Goal: Task Accomplishment & Management: Manage account settings

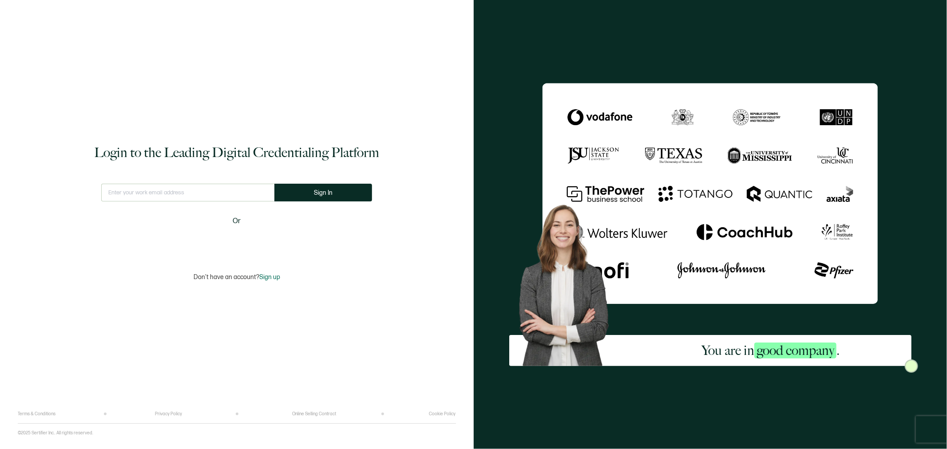
click at [247, 192] on input "text" at bounding box center [187, 193] width 173 height 18
type input "[EMAIL_ADDRESS][DOMAIN_NAME]"
click at [336, 197] on button "Sign In" at bounding box center [323, 193] width 98 height 18
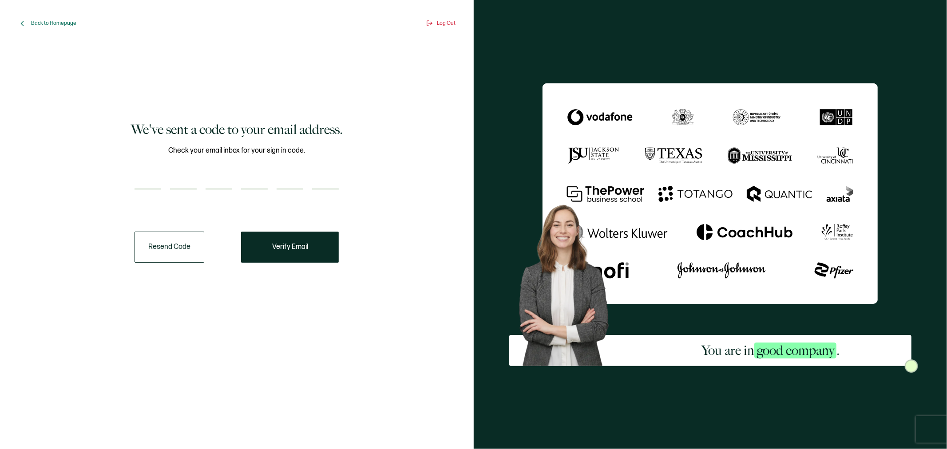
click at [152, 172] on input "number" at bounding box center [148, 181] width 27 height 18
type input "5"
type input "8"
type input "3"
type input "8"
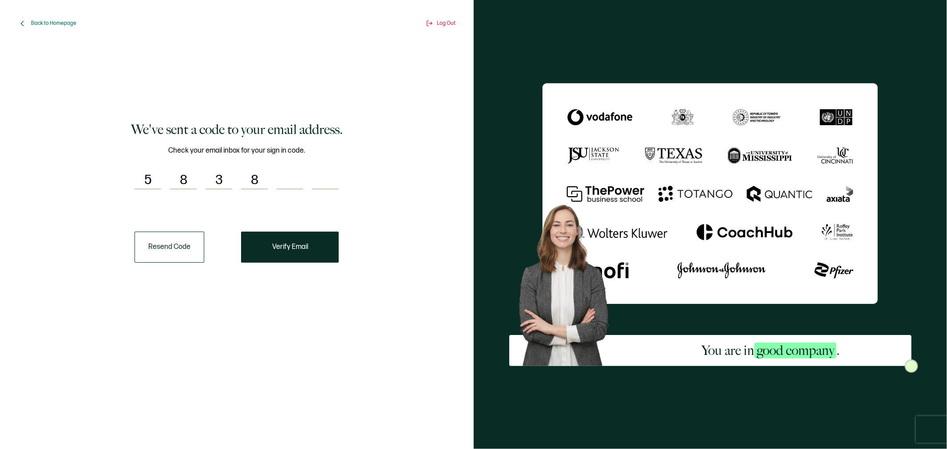
type input "2"
type input "9"
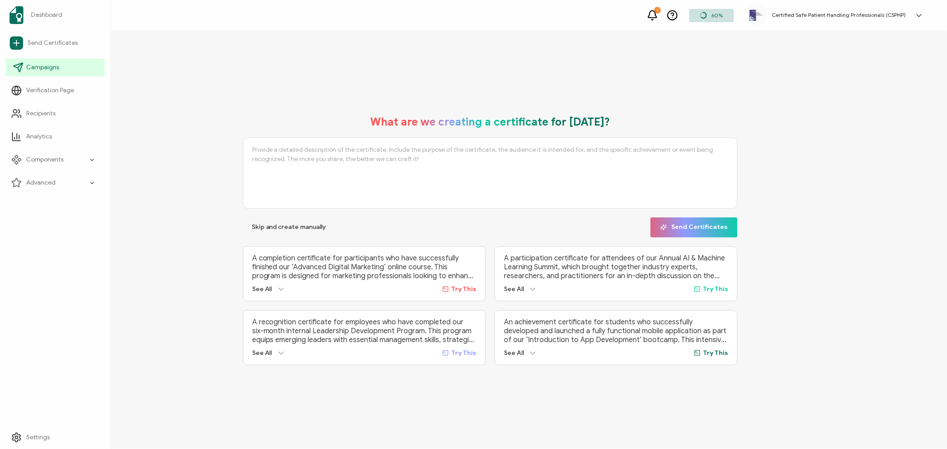
click at [57, 71] on span "Campaigns" at bounding box center [42, 67] width 33 height 9
click at [21, 110] on icon at bounding box center [20, 112] width 1 height 4
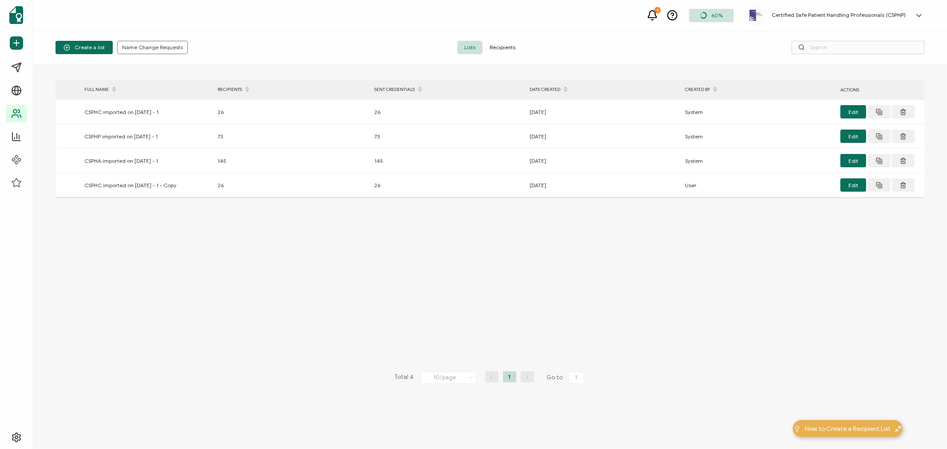
click at [507, 48] on span "Recipients" at bounding box center [503, 47] width 40 height 13
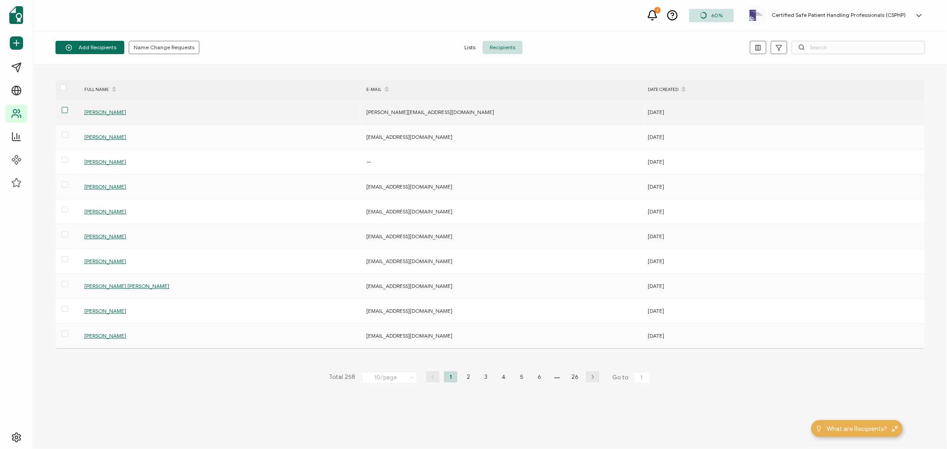
click at [67, 111] on span at bounding box center [65, 110] width 6 height 6
click at [68, 107] on input "checkbox" at bounding box center [68, 107] width 0 height 0
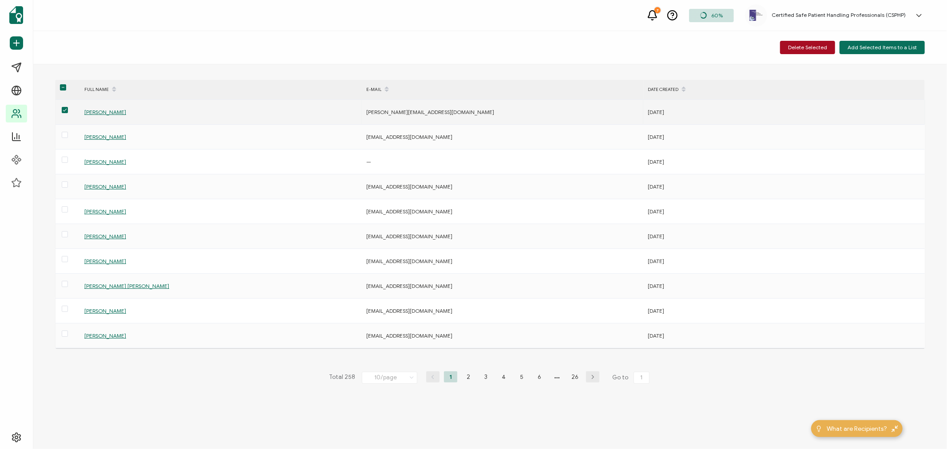
click at [104, 111] on span "[PERSON_NAME]" at bounding box center [105, 112] width 42 height 7
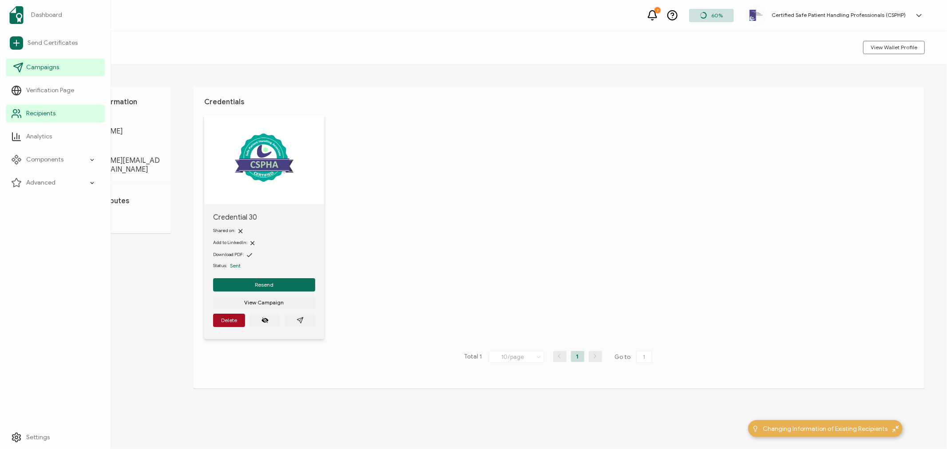
click at [41, 65] on span "Campaigns" at bounding box center [42, 67] width 33 height 9
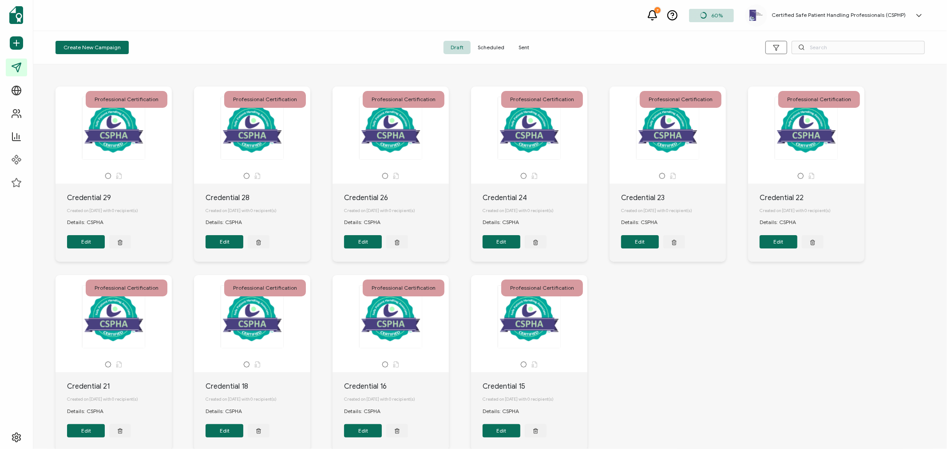
click at [526, 45] on span "Sent" at bounding box center [523, 47] width 25 height 13
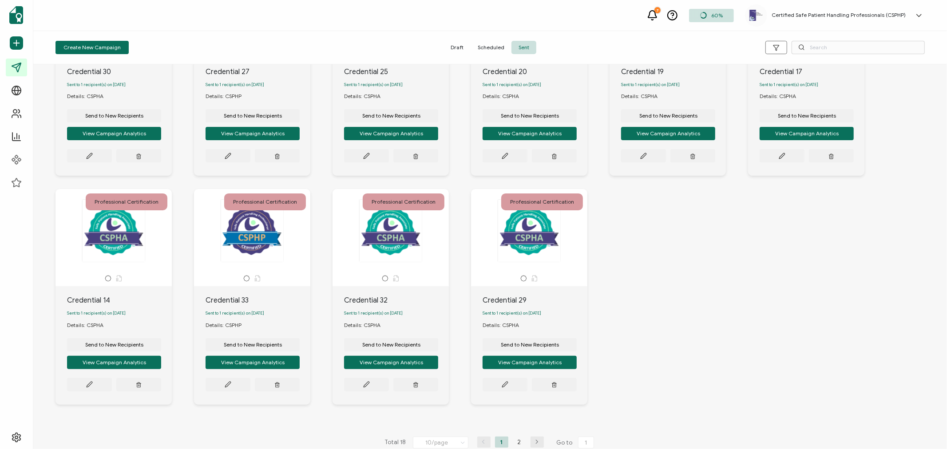
scroll to position [141, 0]
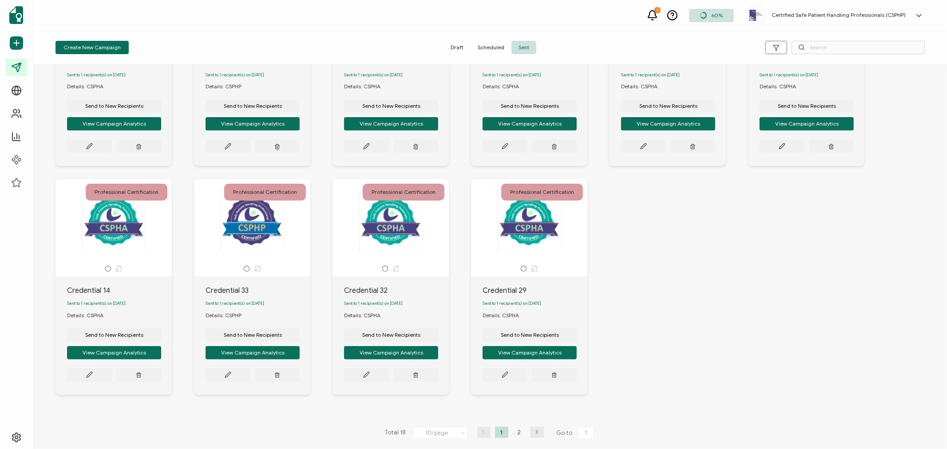
click at [515, 432] on li "2" at bounding box center [519, 432] width 13 height 11
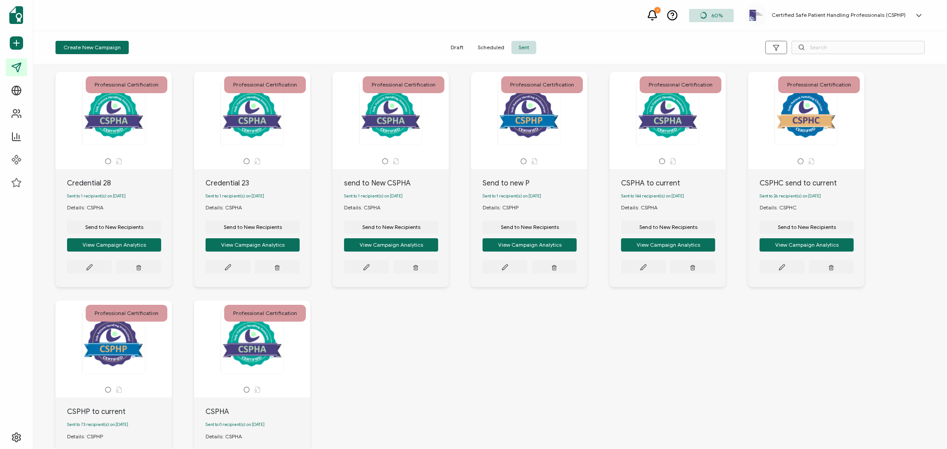
scroll to position [0, 0]
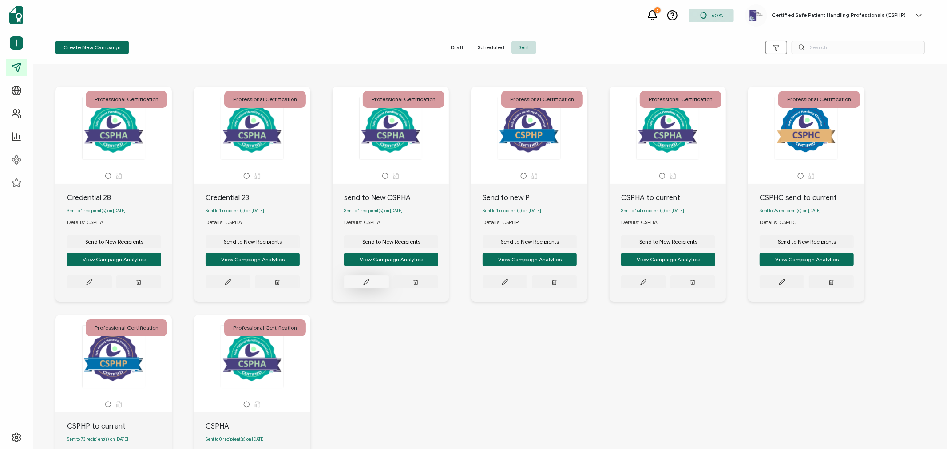
click at [92, 283] on icon at bounding box center [89, 281] width 5 height 5
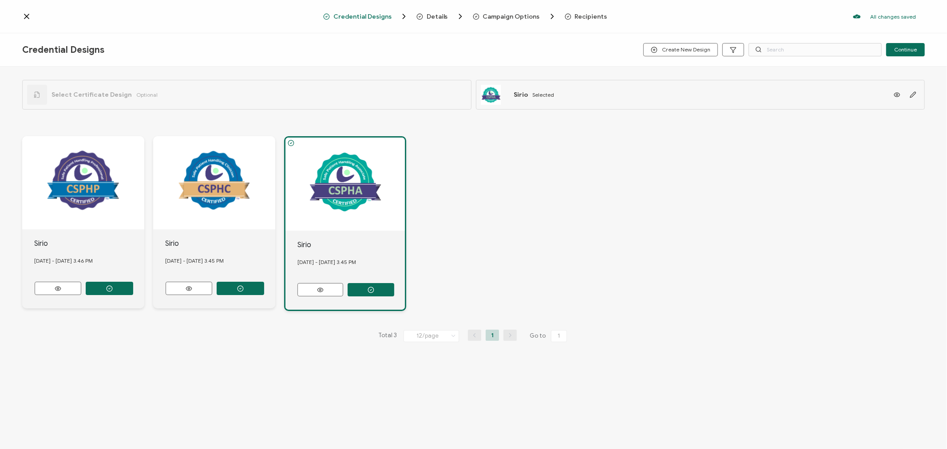
click at [578, 19] on span "Recipients" at bounding box center [591, 16] width 32 height 7
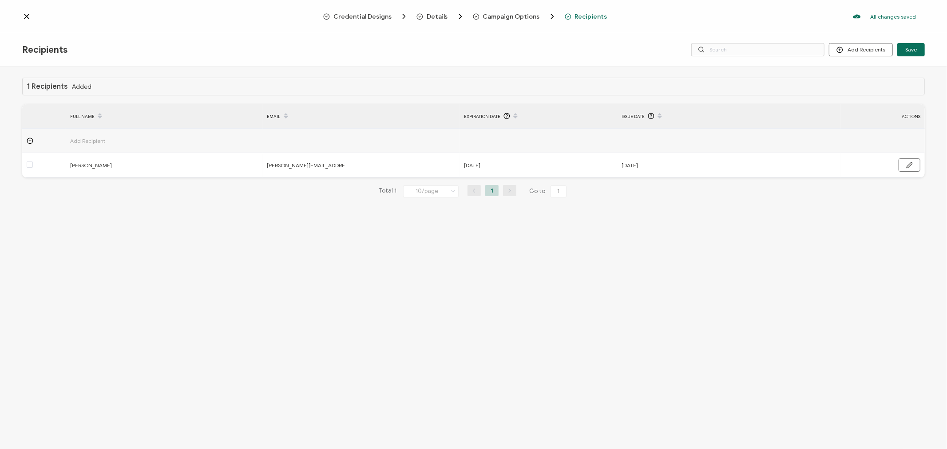
click at [29, 16] on icon at bounding box center [26, 16] width 9 height 9
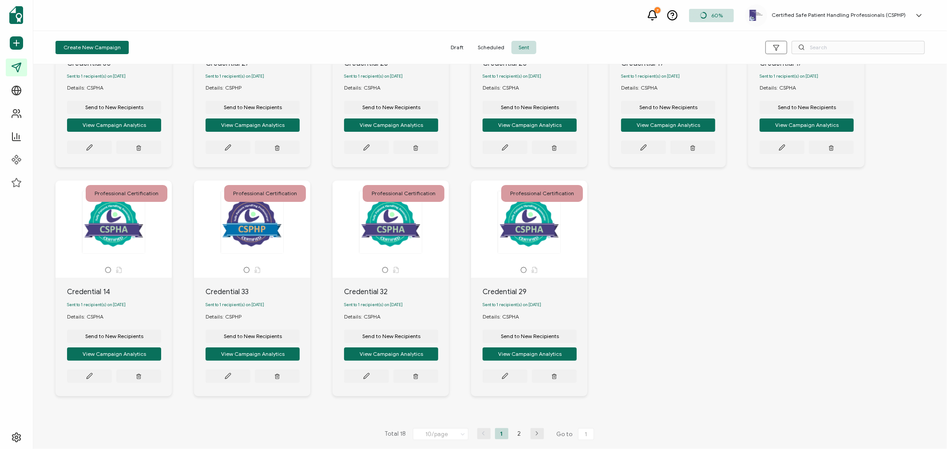
scroll to position [141, 0]
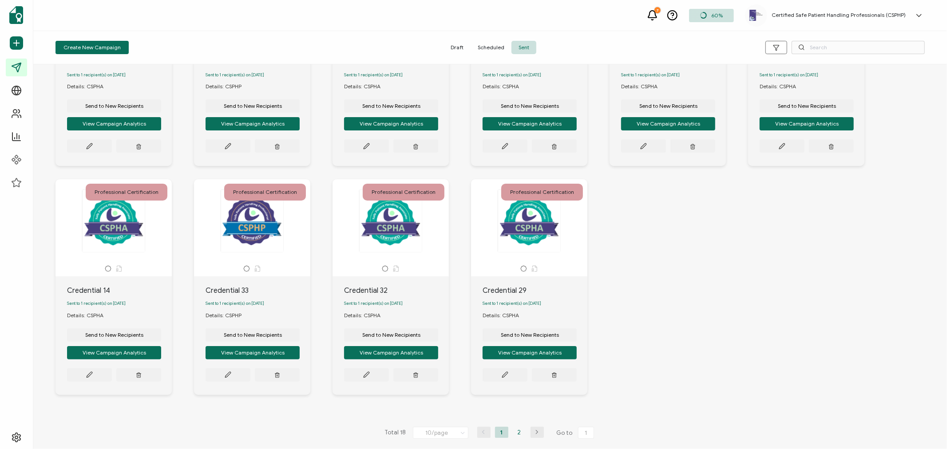
click at [517, 434] on li "2" at bounding box center [519, 432] width 13 height 11
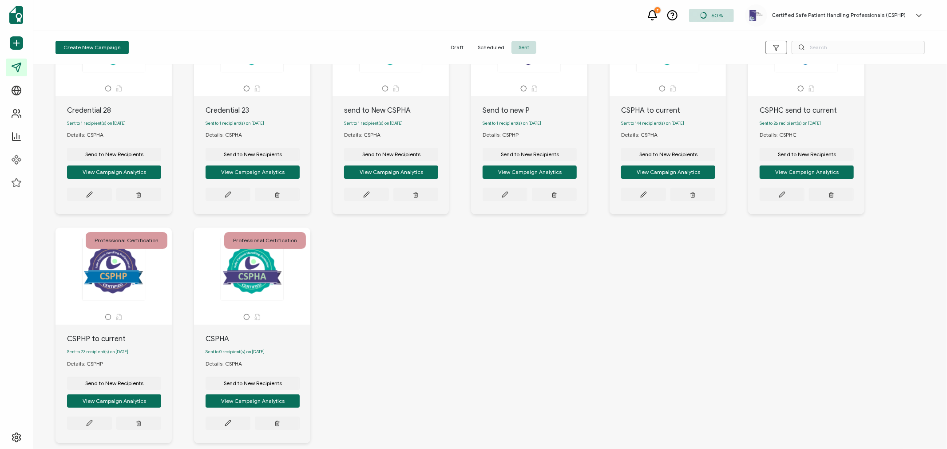
scroll to position [0, 0]
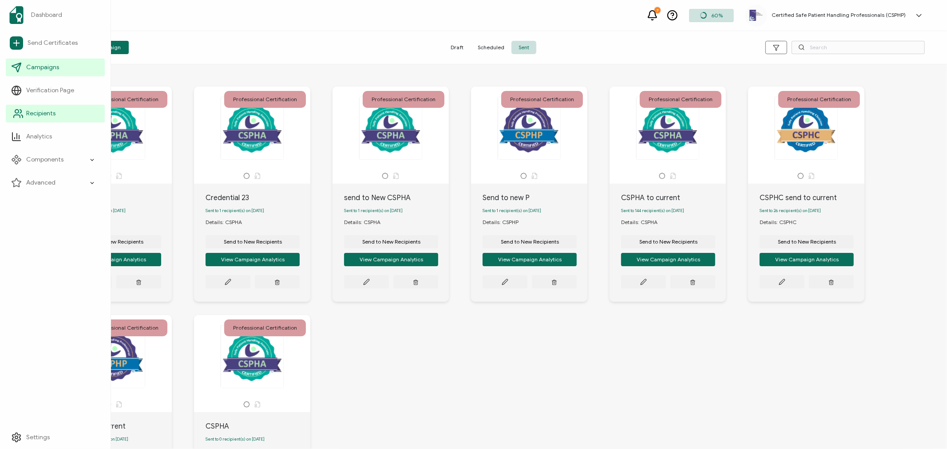
click at [32, 113] on span "Recipients" at bounding box center [40, 113] width 29 height 9
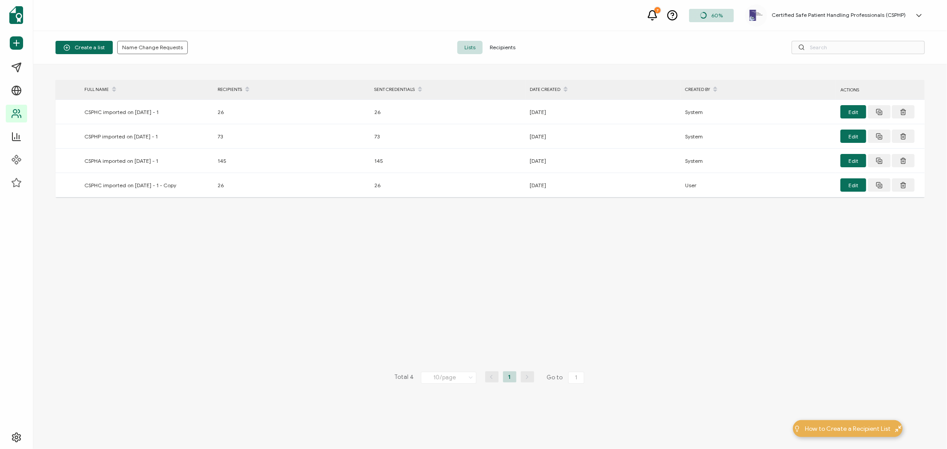
click at [506, 48] on span "Recipients" at bounding box center [503, 47] width 40 height 13
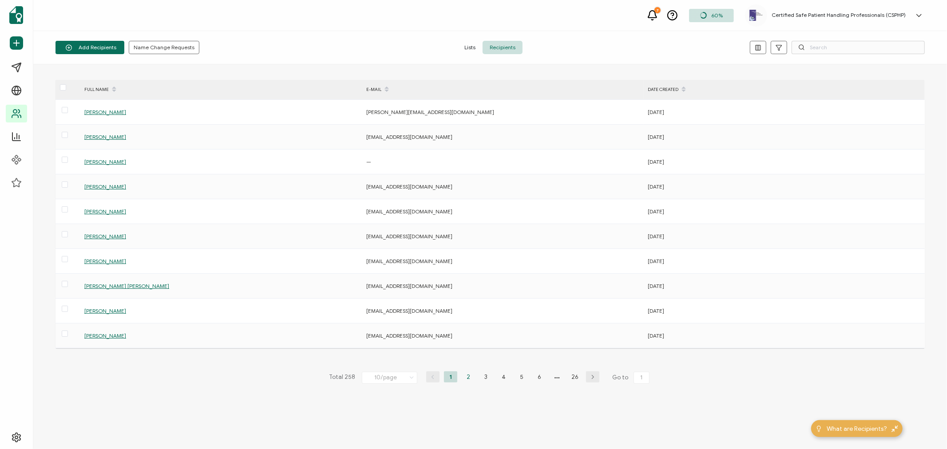
click at [471, 379] on li "2" at bounding box center [468, 377] width 13 height 11
click at [451, 375] on li "1" at bounding box center [450, 377] width 13 height 11
click at [464, 378] on li "2" at bounding box center [468, 377] width 13 height 11
click at [104, 138] on span "Test tesitng" at bounding box center [98, 137] width 29 height 7
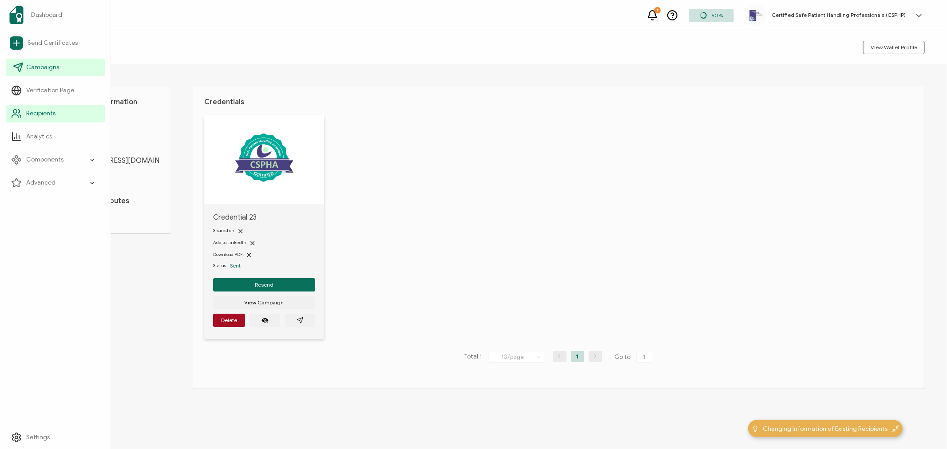
click at [49, 67] on span "Campaigns" at bounding box center [42, 67] width 33 height 9
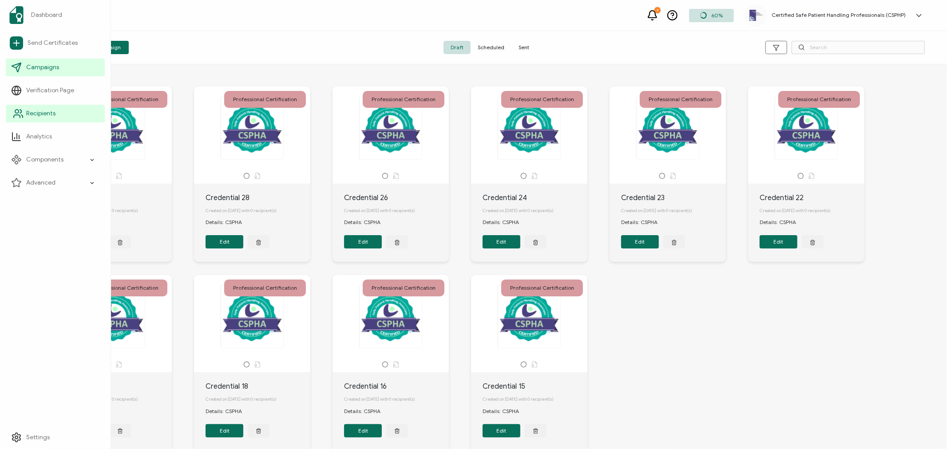
click at [45, 114] on span "Recipients" at bounding box center [40, 113] width 29 height 9
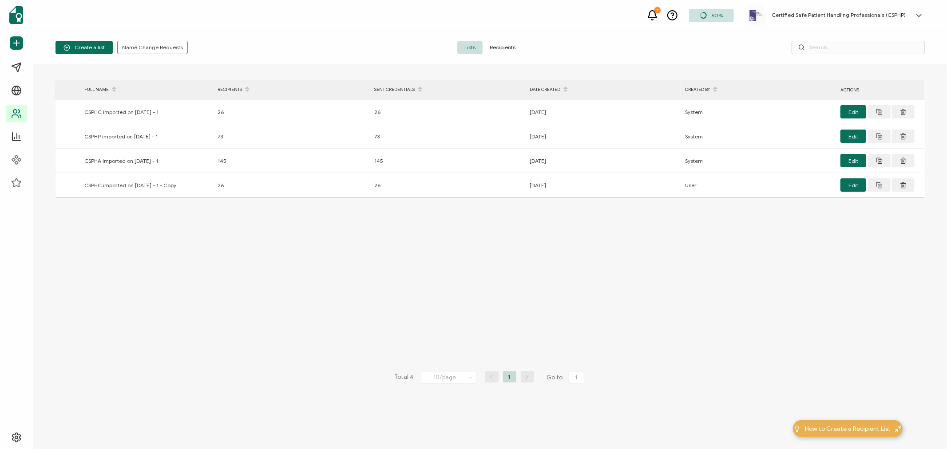
click at [499, 48] on span "Recipients" at bounding box center [503, 47] width 40 height 13
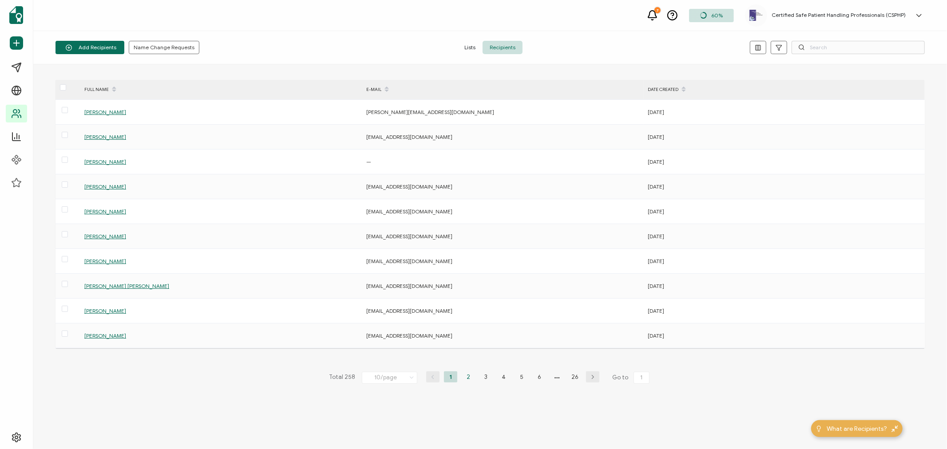
click at [467, 375] on li "2" at bounding box center [468, 377] width 13 height 11
click at [104, 139] on span "Test tesitng" at bounding box center [98, 137] width 29 height 7
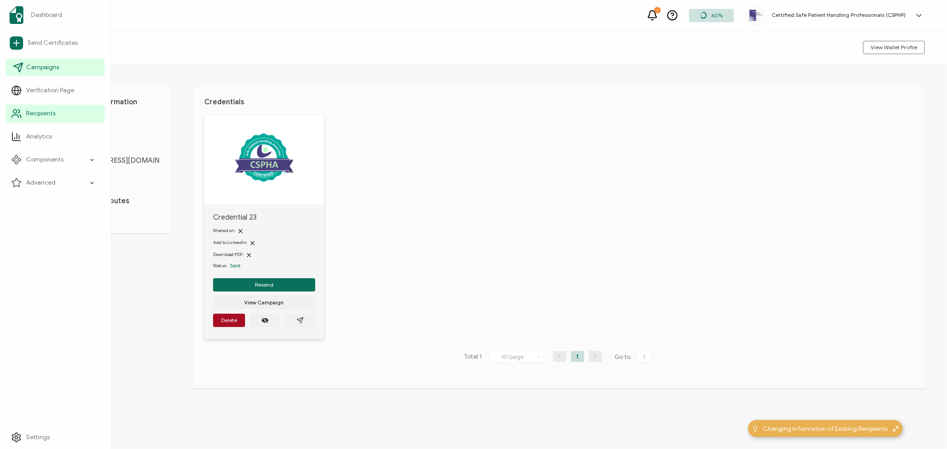
click at [54, 67] on span "Campaigns" at bounding box center [42, 67] width 33 height 9
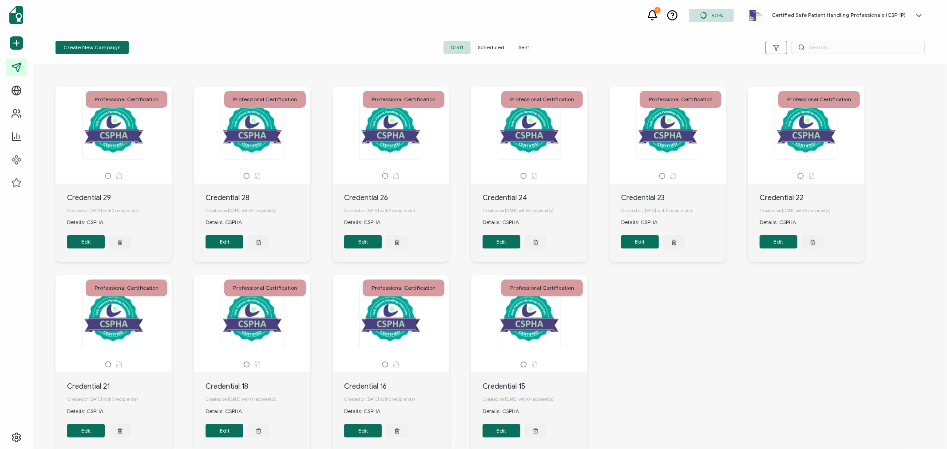
click at [522, 47] on span "Sent" at bounding box center [523, 47] width 25 height 13
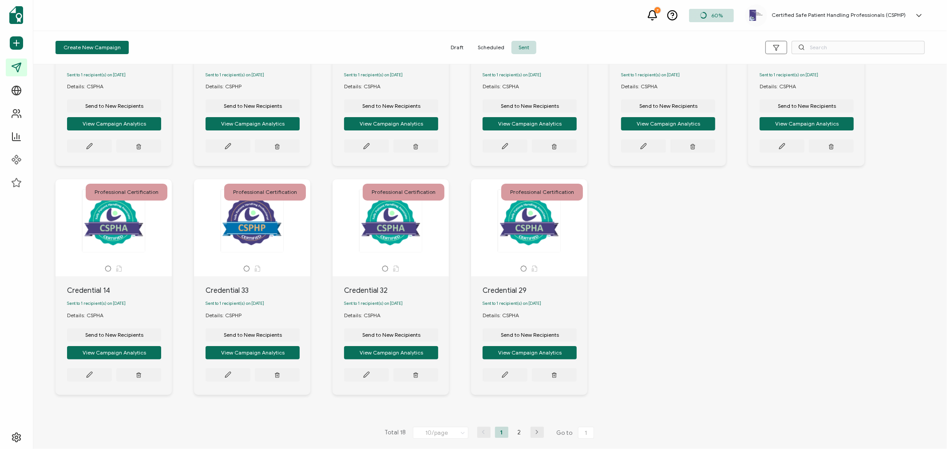
scroll to position [141, 0]
click at [516, 430] on li "2" at bounding box center [519, 432] width 13 height 11
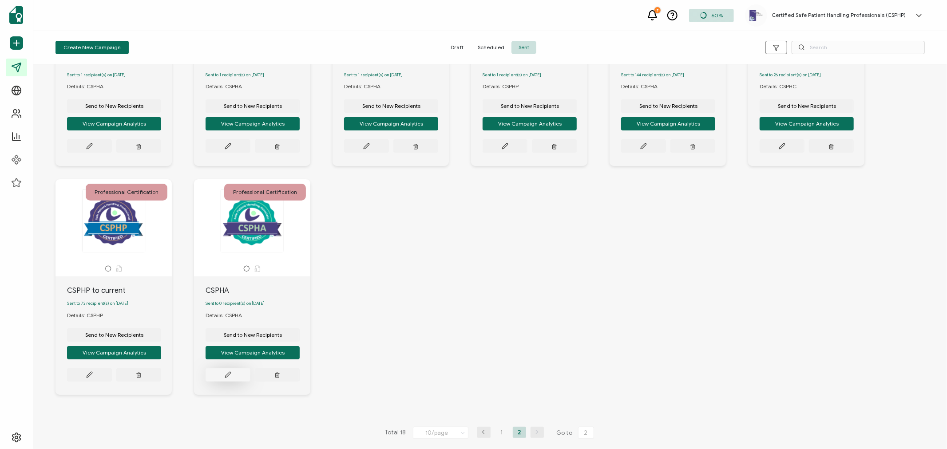
click at [93, 150] on icon at bounding box center [89, 146] width 7 height 7
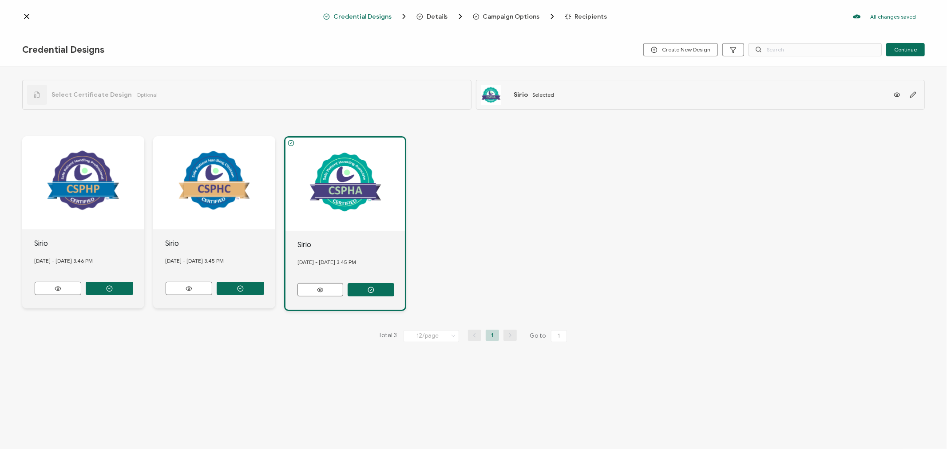
click at [580, 15] on span "Recipients" at bounding box center [591, 16] width 32 height 7
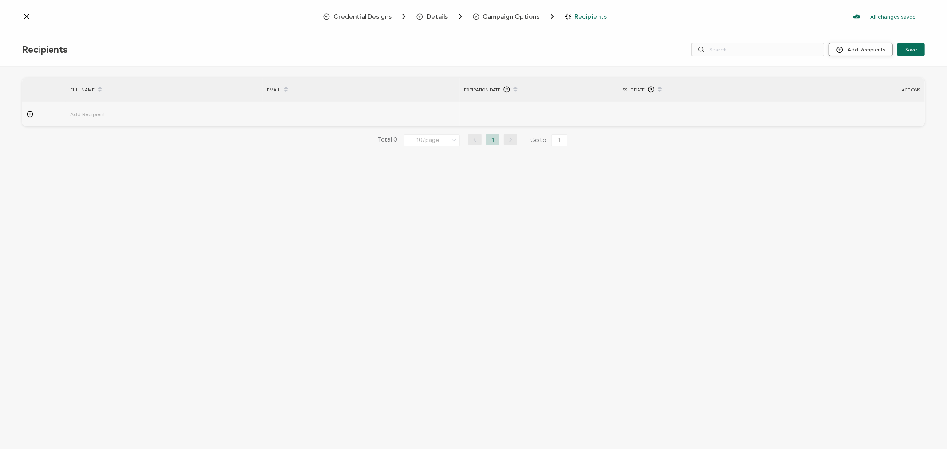
click at [882, 47] on button "Add Recipients" at bounding box center [861, 49] width 64 height 13
click at [868, 90] on span "Import From Recipients" at bounding box center [879, 87] width 58 height 7
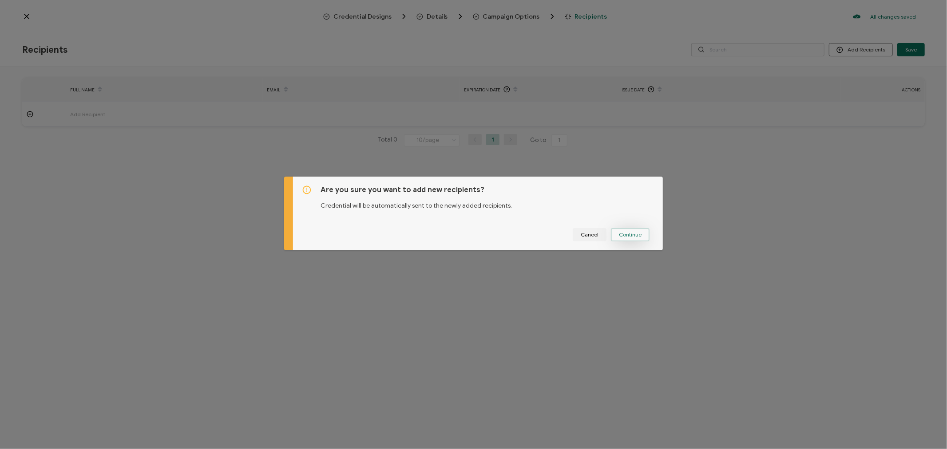
click at [632, 234] on span "Continue" at bounding box center [630, 234] width 23 height 5
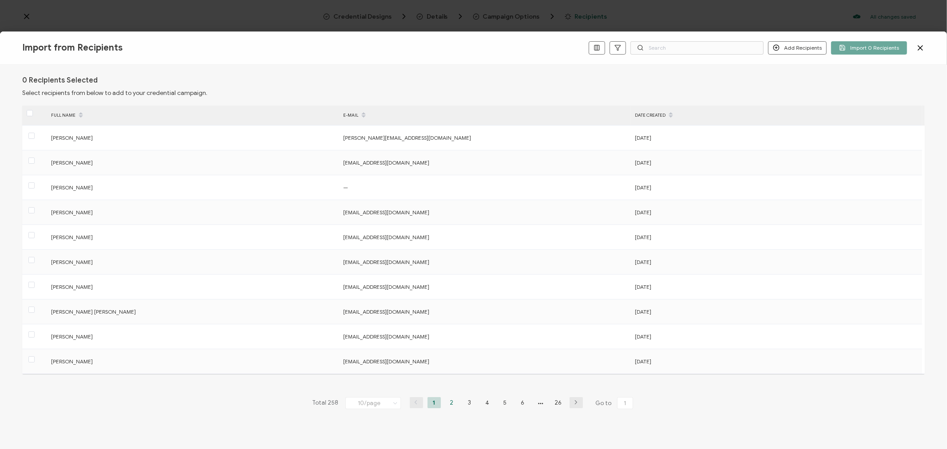
click at [450, 402] on li "2" at bounding box center [451, 402] width 13 height 11
click at [34, 161] on span at bounding box center [31, 161] width 6 height 6
click at [35, 158] on input "checkbox" at bounding box center [35, 158] width 0 height 0
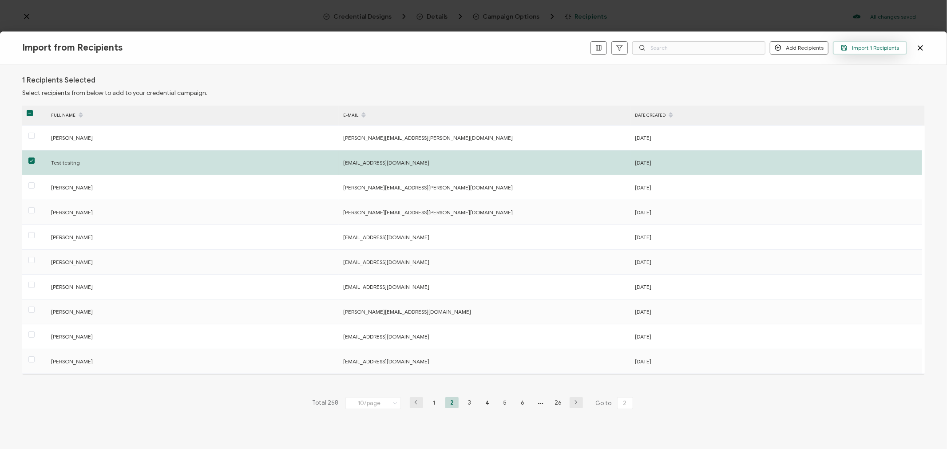
click at [862, 47] on span "Import 1 Recipients" at bounding box center [870, 47] width 58 height 7
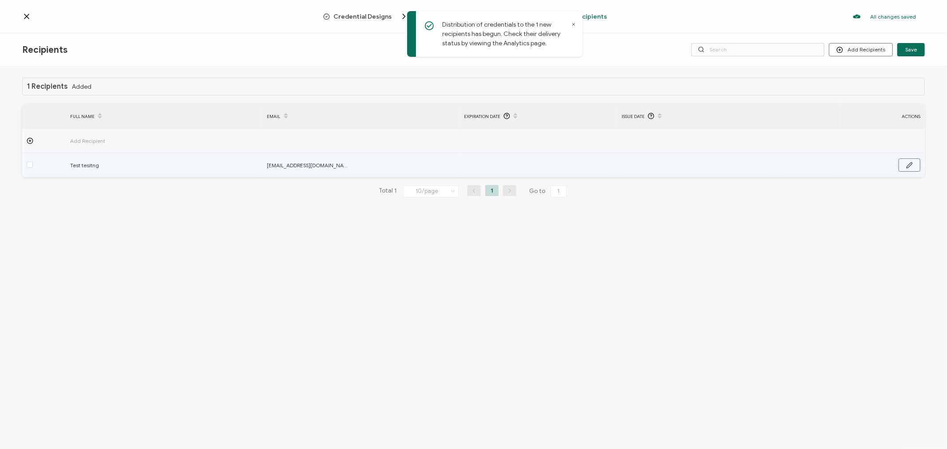
click at [913, 163] on button "button" at bounding box center [909, 164] width 22 height 13
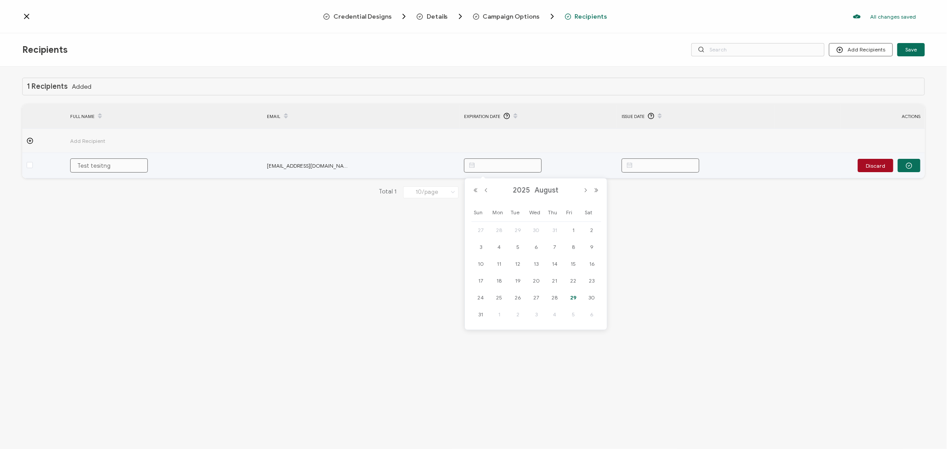
click at [493, 163] on input "text" at bounding box center [503, 165] width 78 height 14
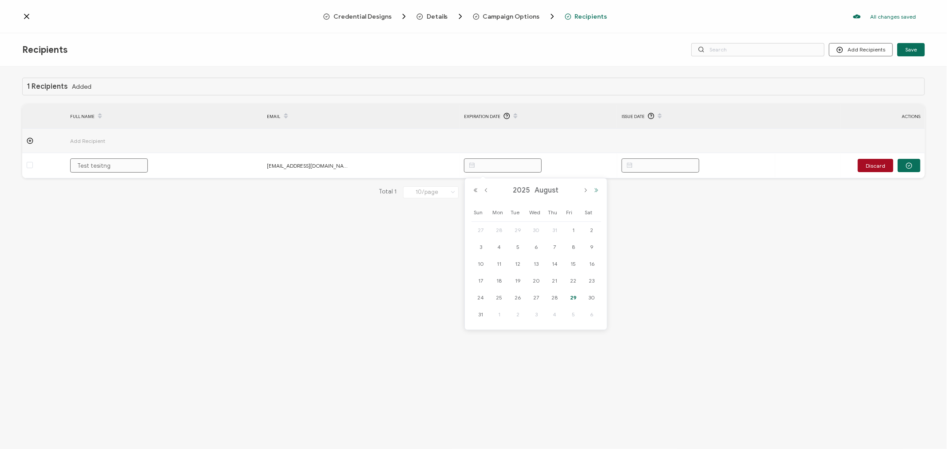
click at [596, 189] on button "Next Year" at bounding box center [596, 190] width 11 height 6
click at [499, 315] on span "31" at bounding box center [499, 314] width 11 height 11
type input "[DATE]"
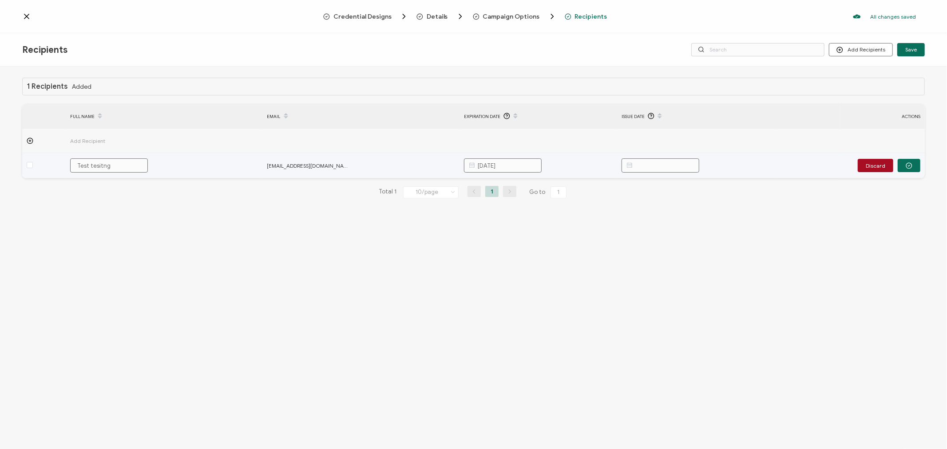
click at [664, 161] on input "text" at bounding box center [660, 165] width 78 height 14
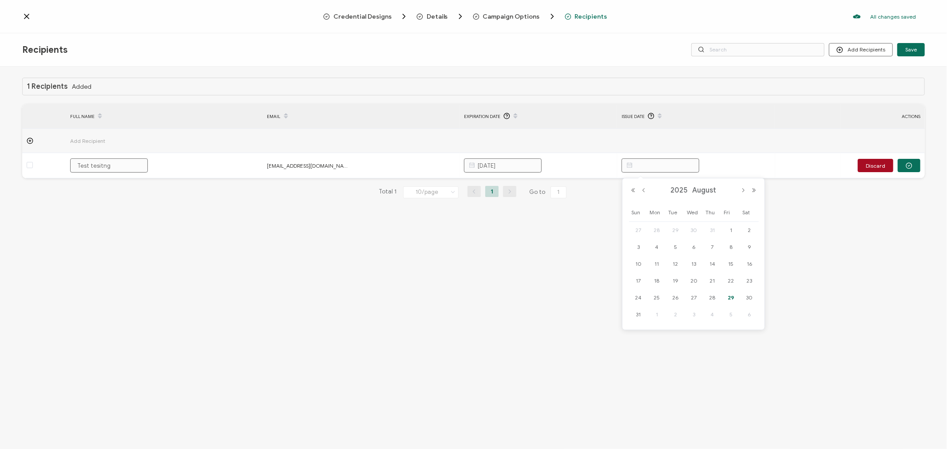
drag, startPoint x: 729, startPoint y: 296, endPoint x: 764, endPoint y: 262, distance: 48.7
click at [730, 293] on span "29" at bounding box center [730, 298] width 11 height 11
type input "[DATE]"
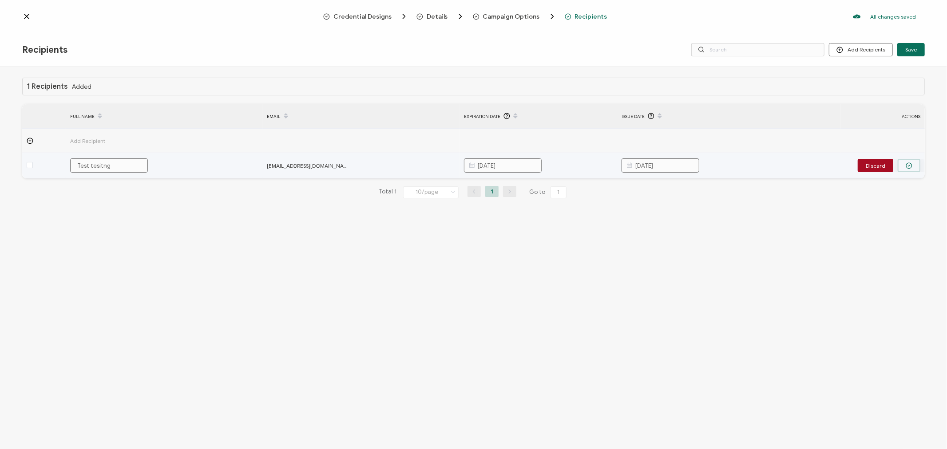
click at [914, 163] on button "button" at bounding box center [909, 165] width 23 height 13
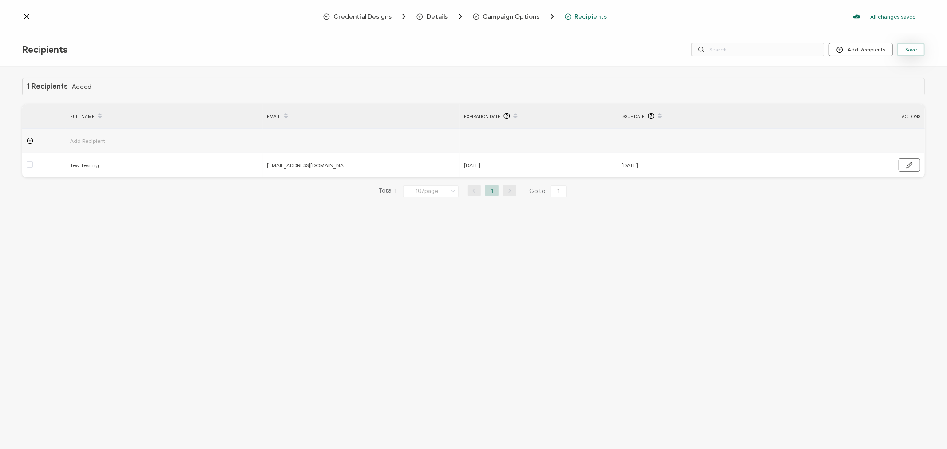
click at [907, 50] on span "Save" at bounding box center [911, 49] width 12 height 5
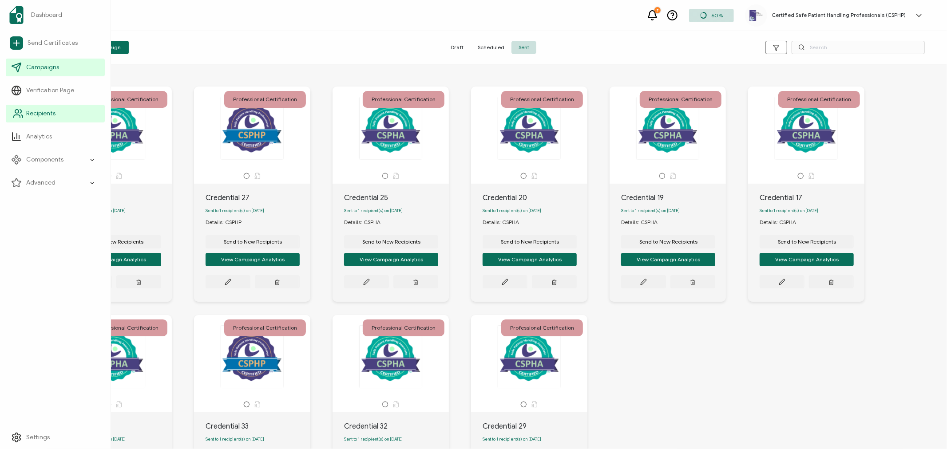
click at [51, 112] on span "Recipients" at bounding box center [40, 113] width 29 height 9
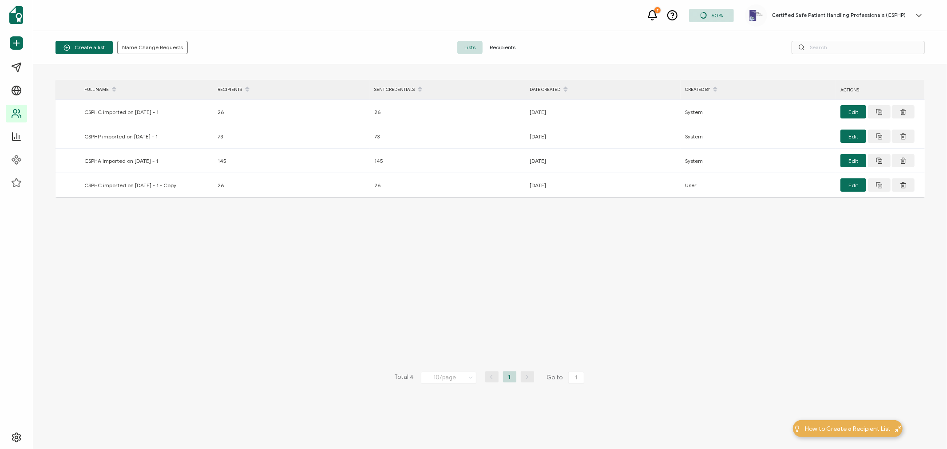
click at [504, 47] on span "Recipients" at bounding box center [503, 47] width 40 height 13
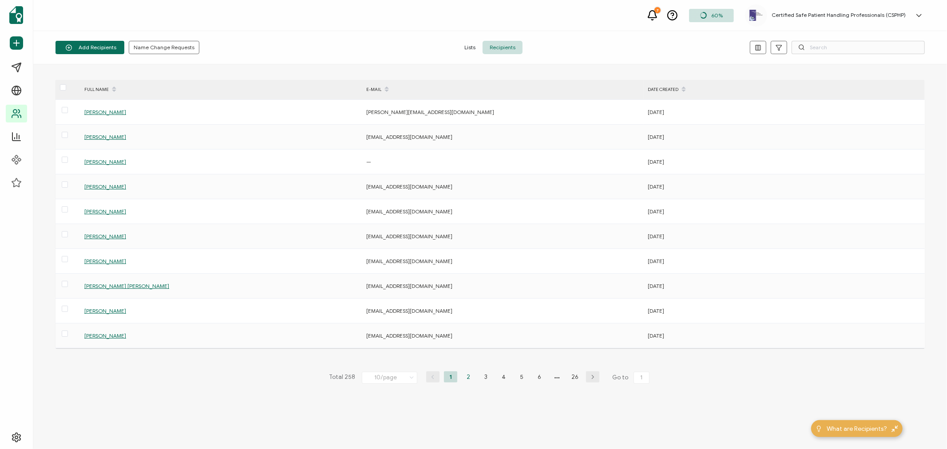
click at [463, 376] on li "2" at bounding box center [468, 377] width 13 height 11
click at [94, 135] on span "Test tesitng" at bounding box center [98, 137] width 29 height 7
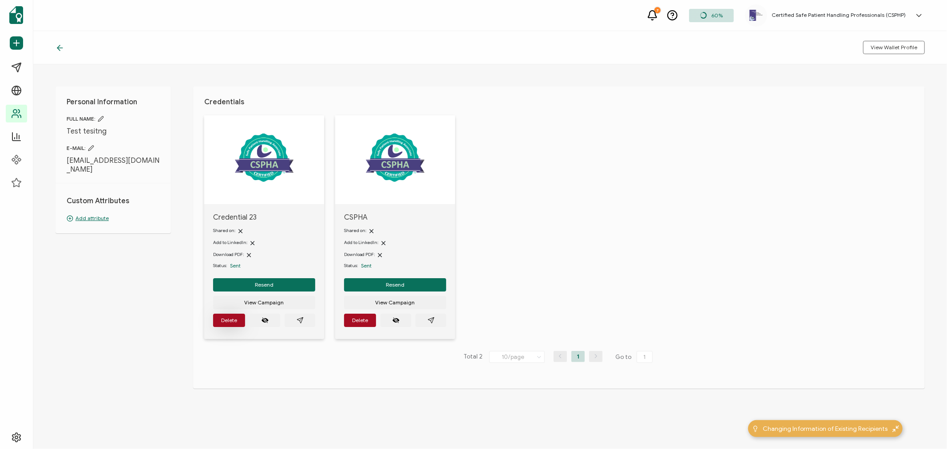
click at [229, 320] on span "Delete" at bounding box center [229, 320] width 16 height 5
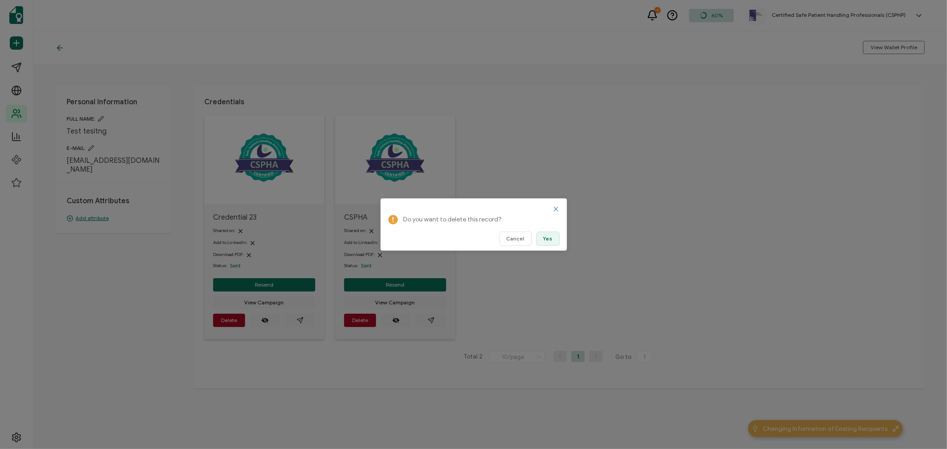
click at [550, 239] on span "Yes" at bounding box center [547, 238] width 9 height 5
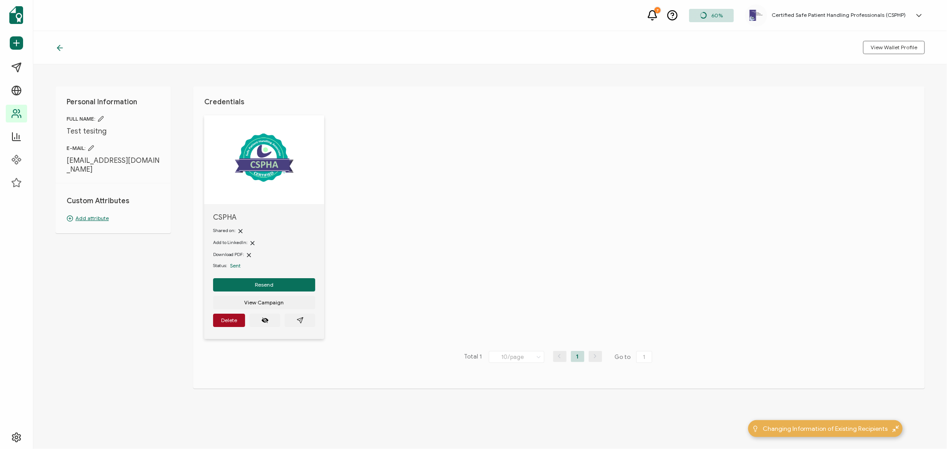
click at [69, 313] on div "Personal Information FULL NAME: Test tesitng E-MAIL: [EMAIL_ADDRESS][DOMAIN_NAM…" at bounding box center [490, 256] width 914 height 385
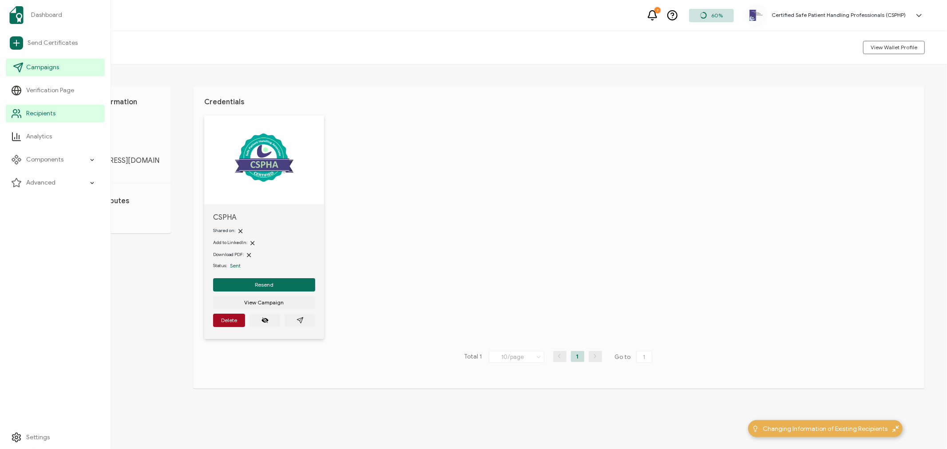
click at [41, 70] on span "Campaigns" at bounding box center [42, 67] width 33 height 9
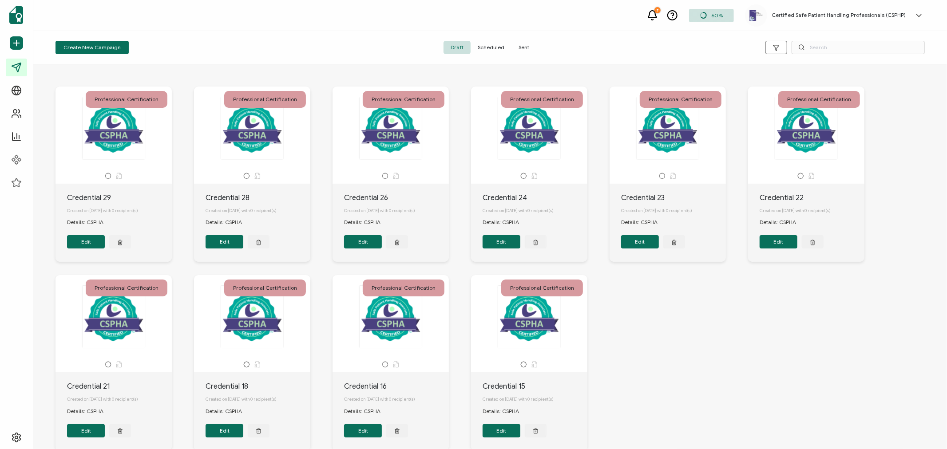
click at [522, 47] on span "Sent" at bounding box center [523, 47] width 25 height 13
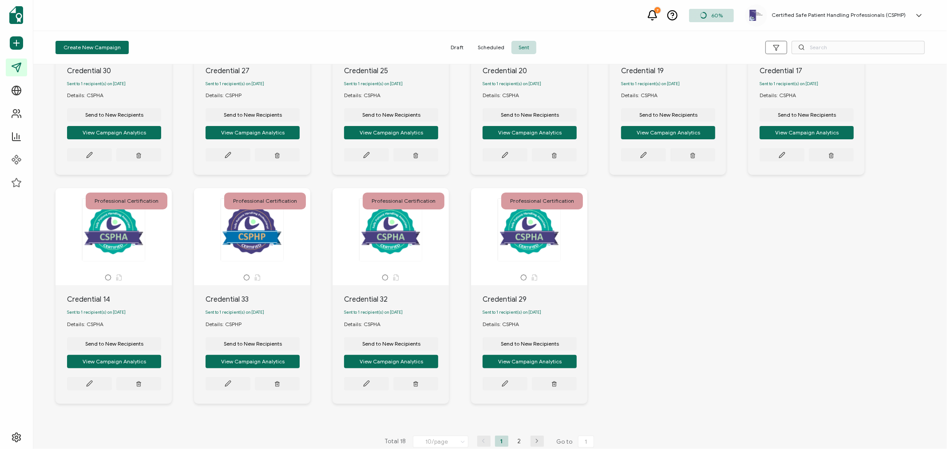
scroll to position [141, 0]
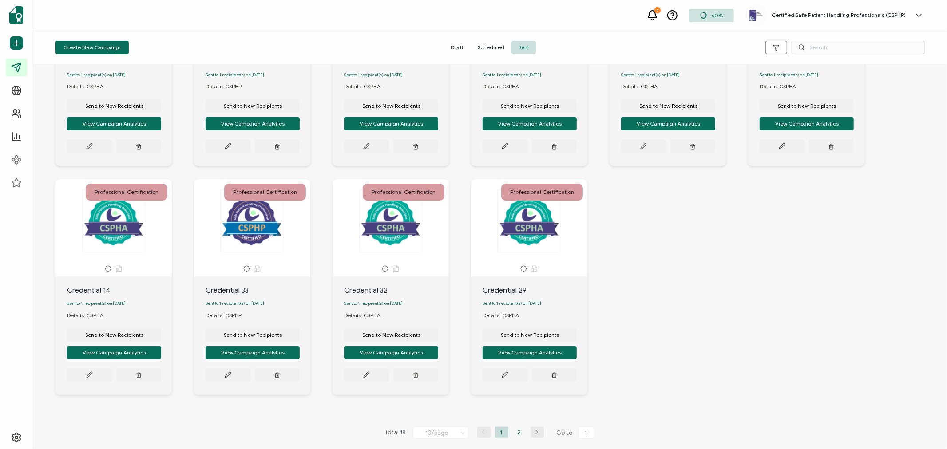
click at [517, 431] on li "2" at bounding box center [519, 432] width 13 height 11
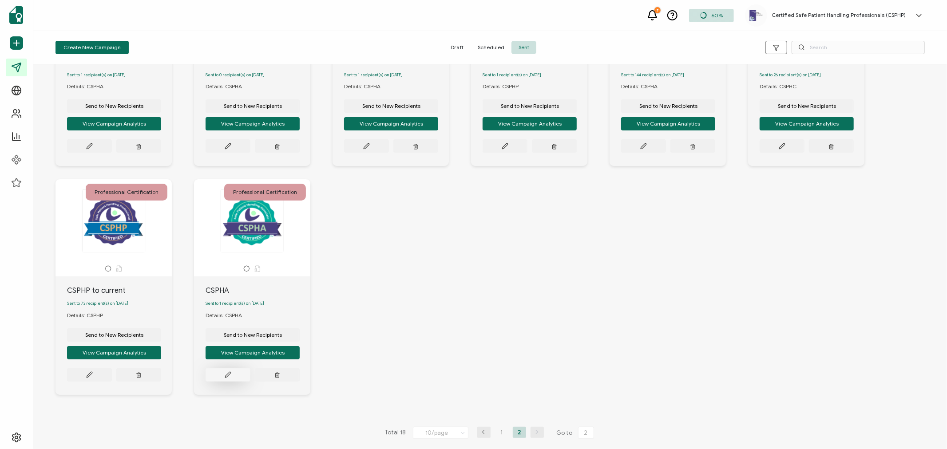
click at [93, 150] on icon at bounding box center [89, 146] width 7 height 7
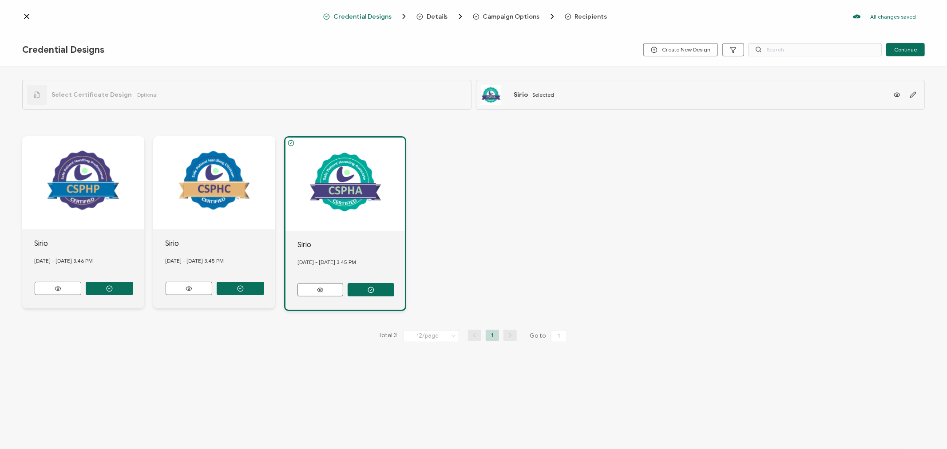
click at [590, 17] on span "Recipients" at bounding box center [591, 16] width 32 height 7
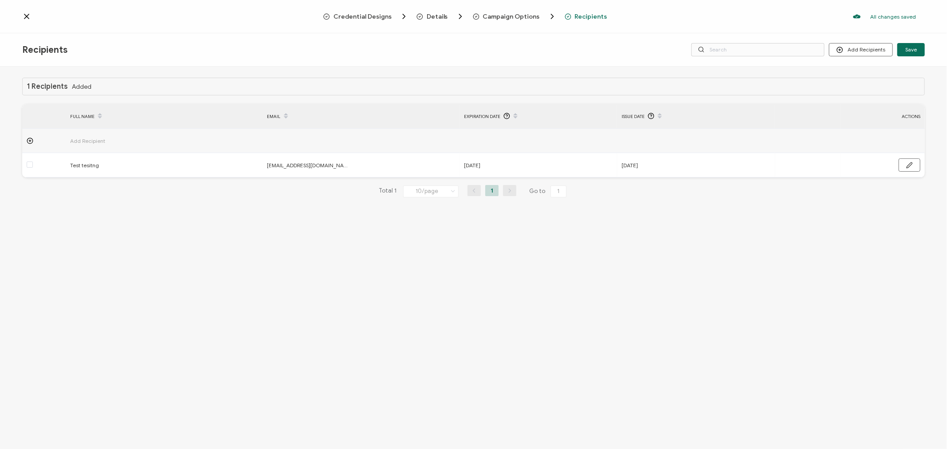
click at [27, 12] on icon at bounding box center [26, 16] width 9 height 9
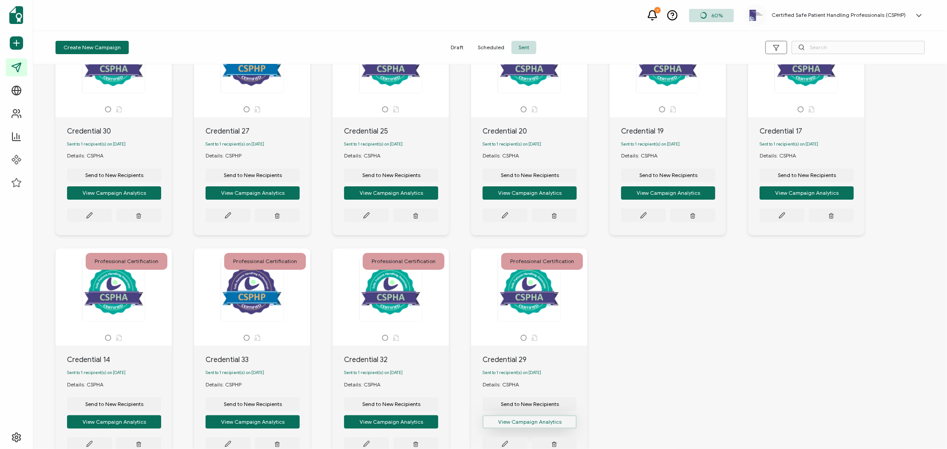
scroll to position [141, 0]
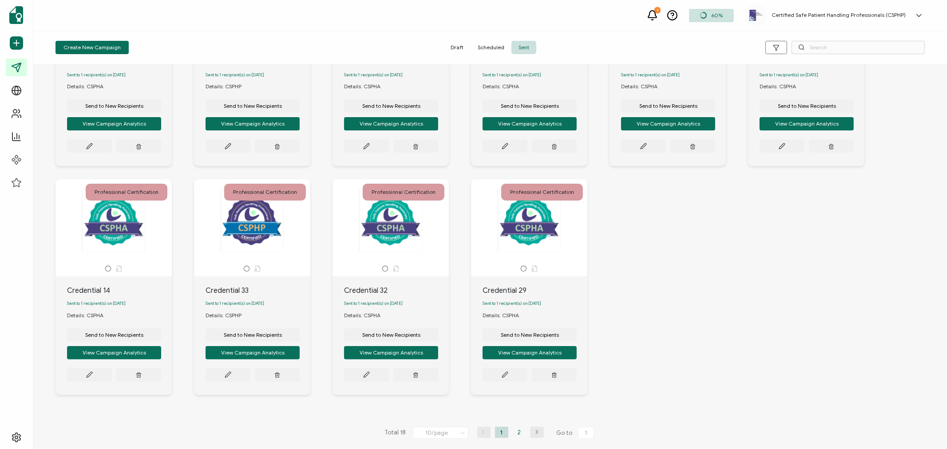
click at [520, 432] on li "2" at bounding box center [519, 432] width 13 height 11
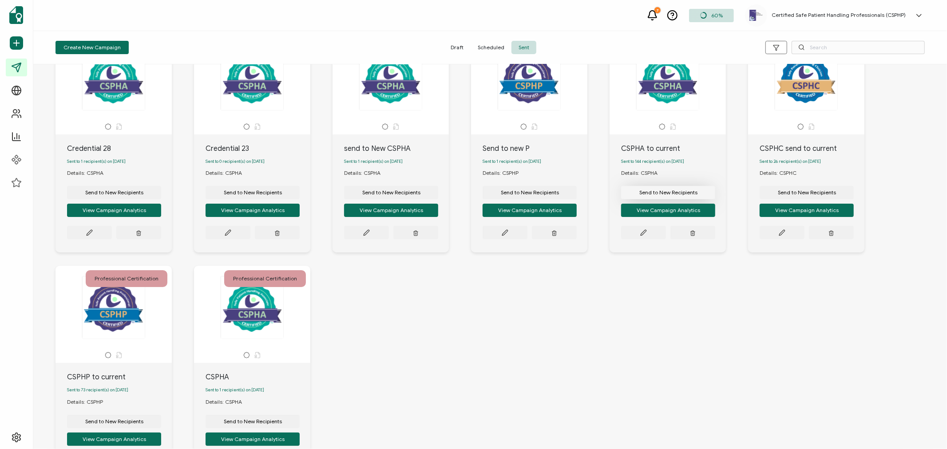
scroll to position [0, 0]
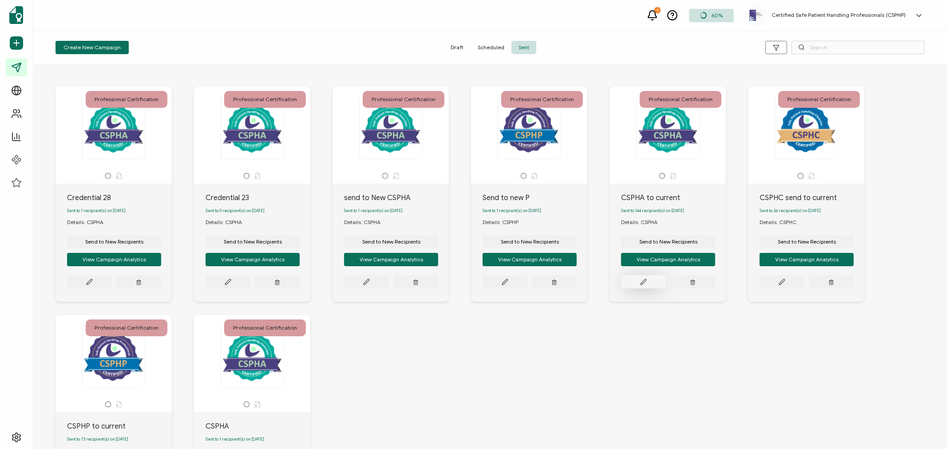
click at [93, 285] on icon at bounding box center [89, 282] width 7 height 7
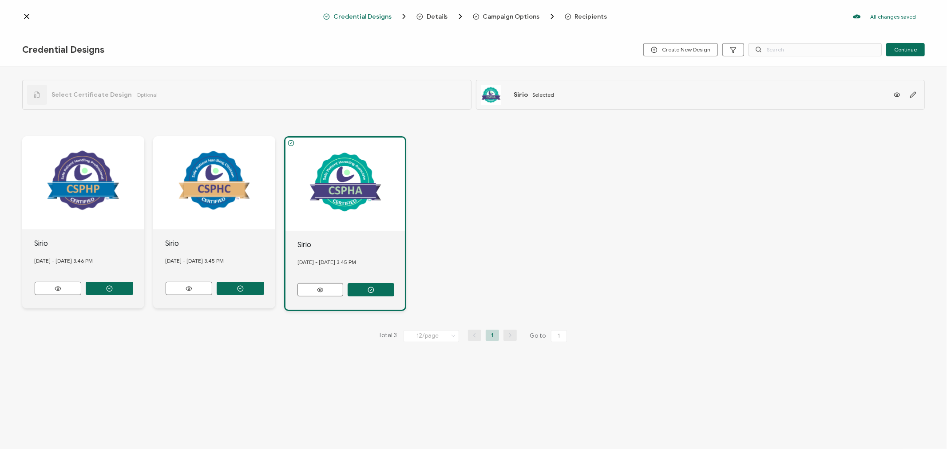
click at [582, 15] on span "Recipients" at bounding box center [591, 16] width 32 height 7
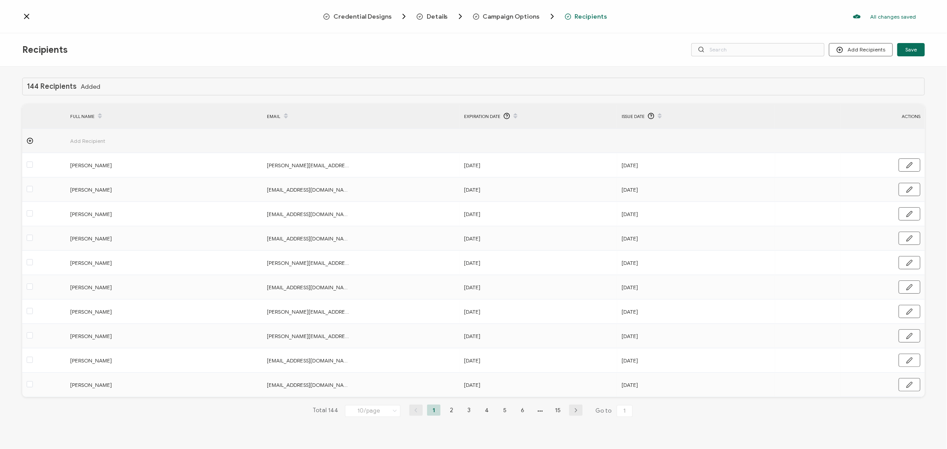
click at [27, 12] on icon at bounding box center [26, 16] width 9 height 9
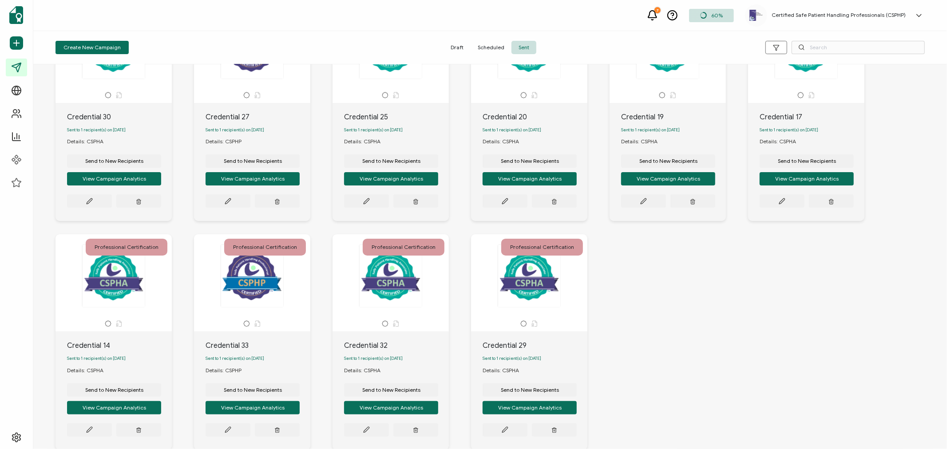
scroll to position [141, 0]
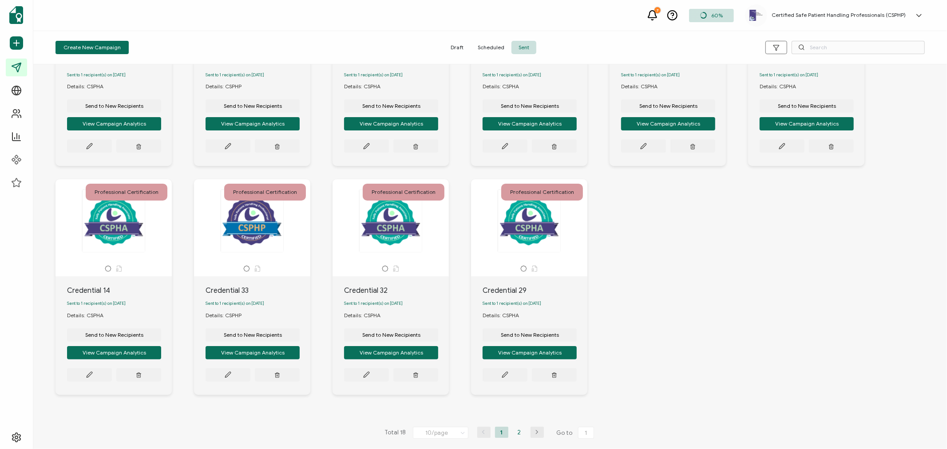
click at [515, 430] on li "2" at bounding box center [519, 432] width 13 height 11
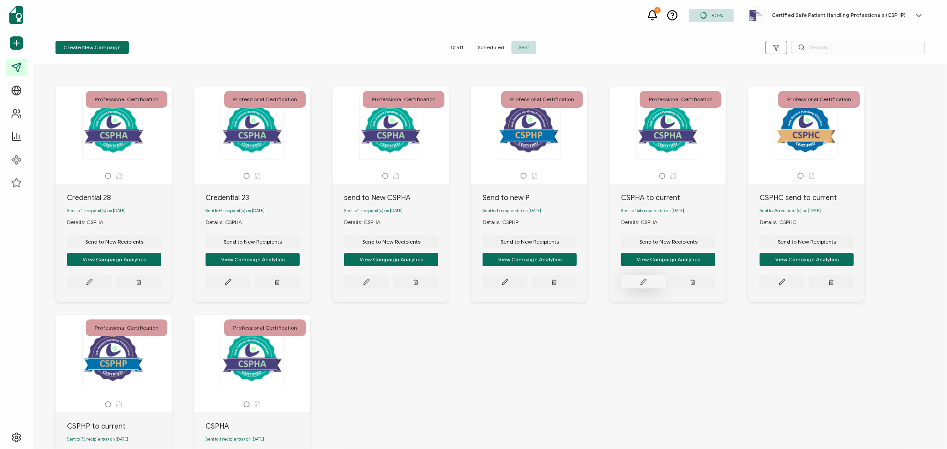
click at [93, 285] on icon at bounding box center [89, 282] width 7 height 7
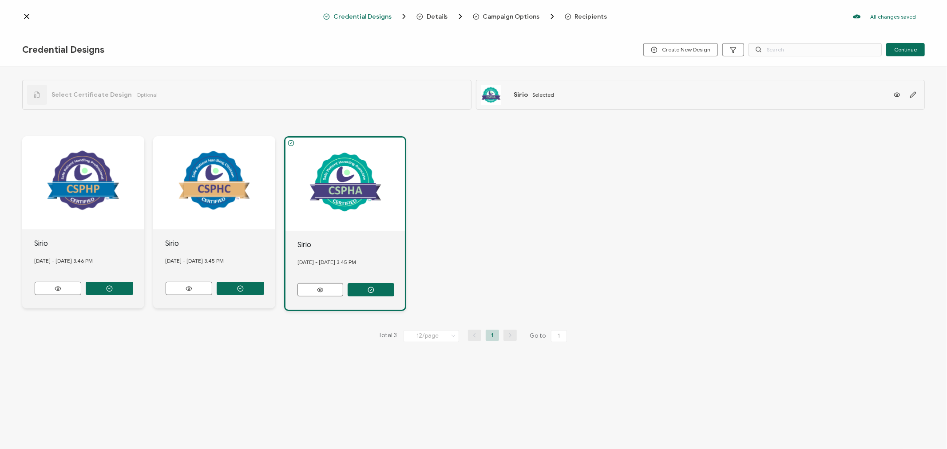
click at [578, 16] on span "Recipients" at bounding box center [591, 16] width 32 height 7
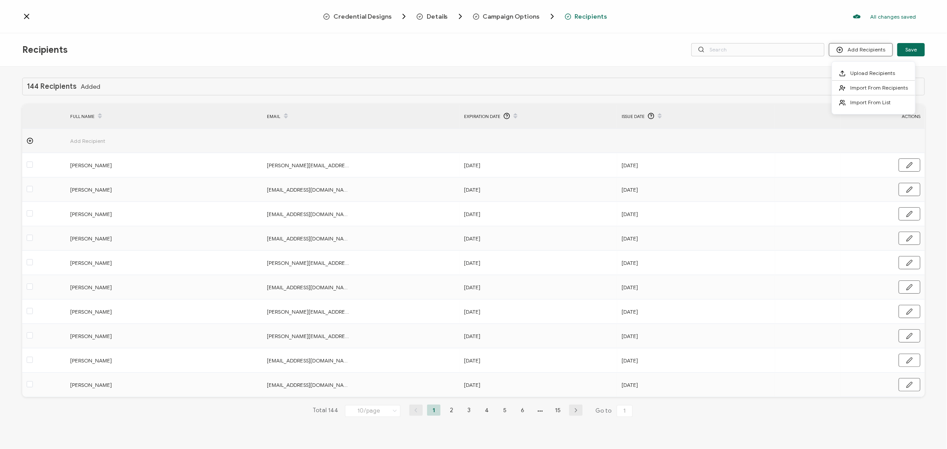
click at [885, 50] on button "Add Recipients" at bounding box center [861, 49] width 64 height 13
click at [83, 139] on span "Add Recipient" at bounding box center [112, 141] width 84 height 10
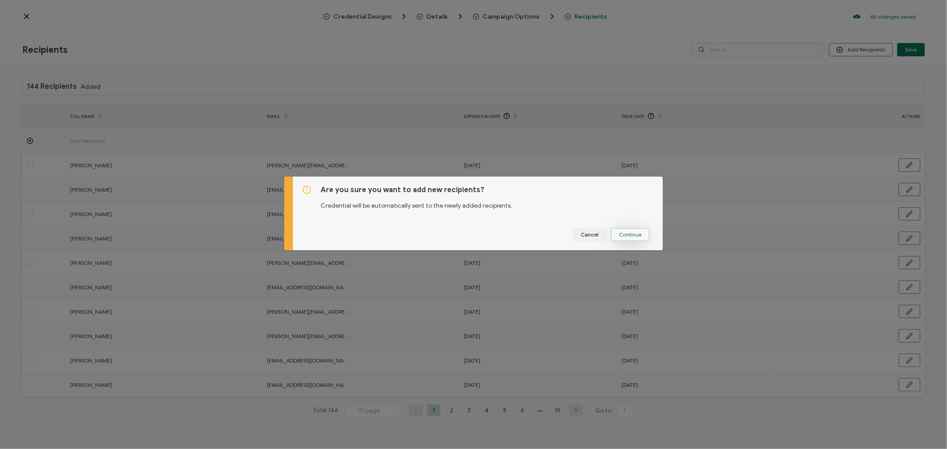
click at [628, 232] on span "Continue" at bounding box center [630, 234] width 23 height 5
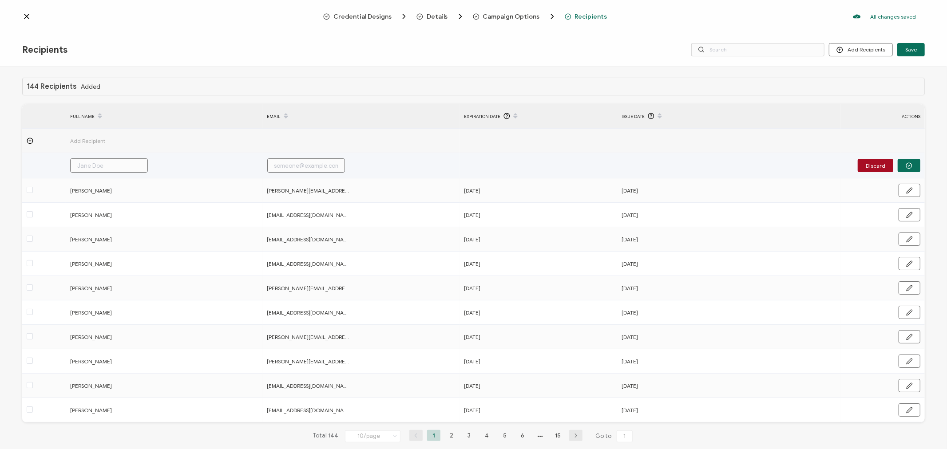
click at [102, 164] on input "text" at bounding box center [109, 165] width 78 height 14
type input "t"
type input "te"
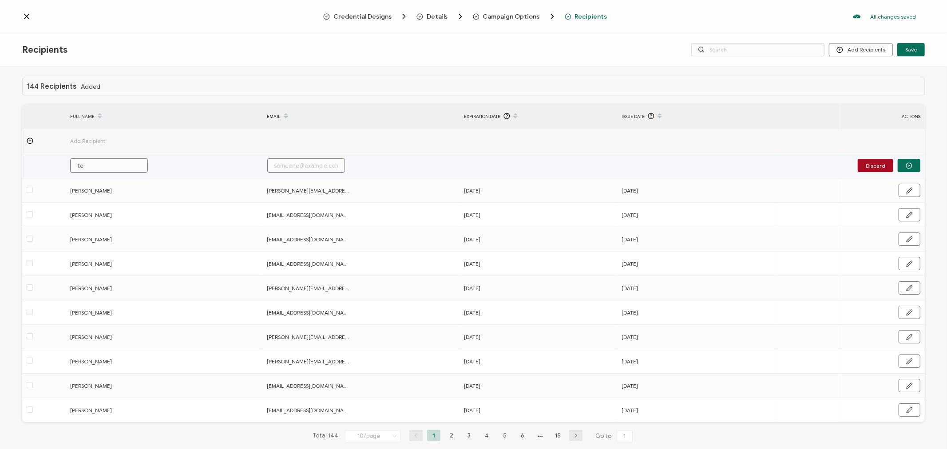
type input "tes"
type input "test"
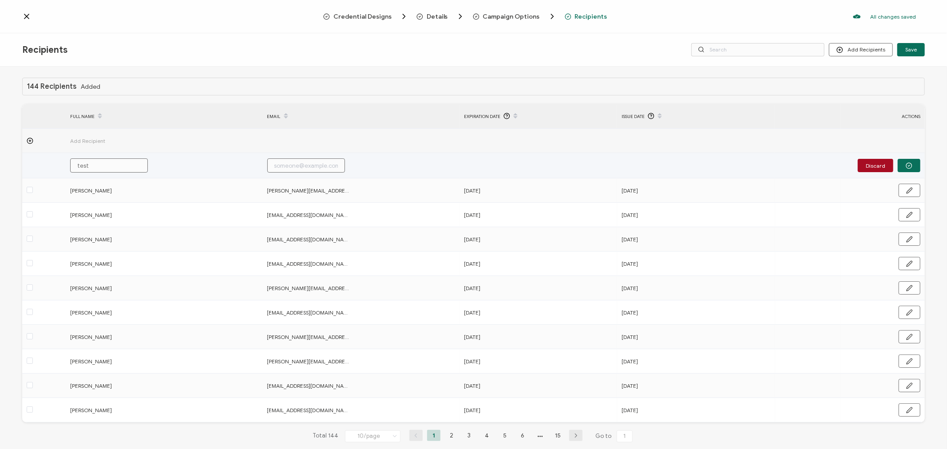
type input "test"
type input "test 2"
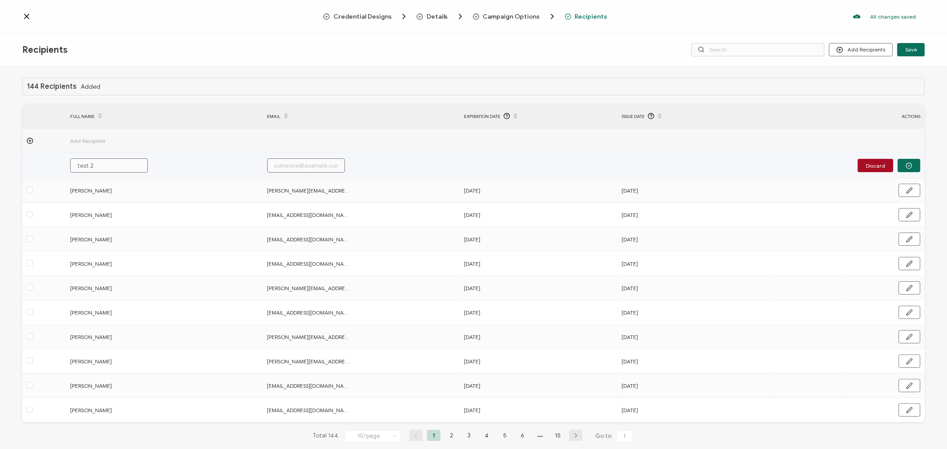
type input "test 2 t"
type input "test 2 te"
type input "test 2 ter"
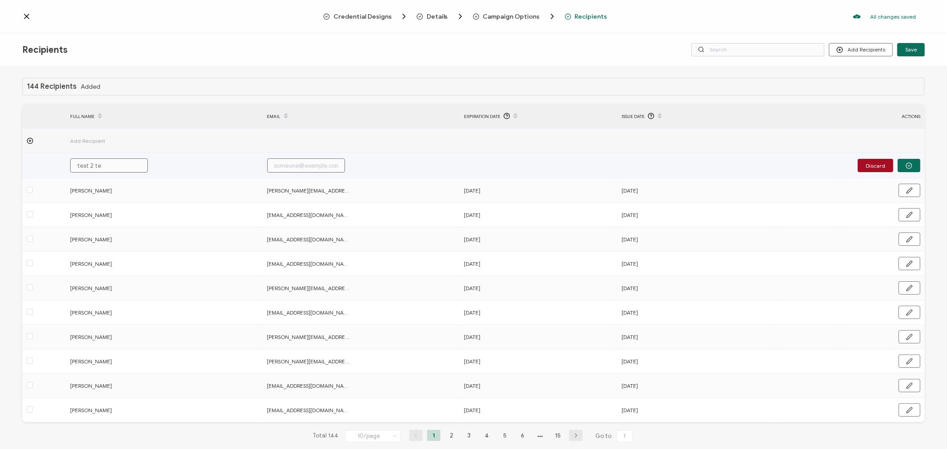
type input "test 2 ter"
type input "test 2 terr"
type input "test 2 [PERSON_NAME]"
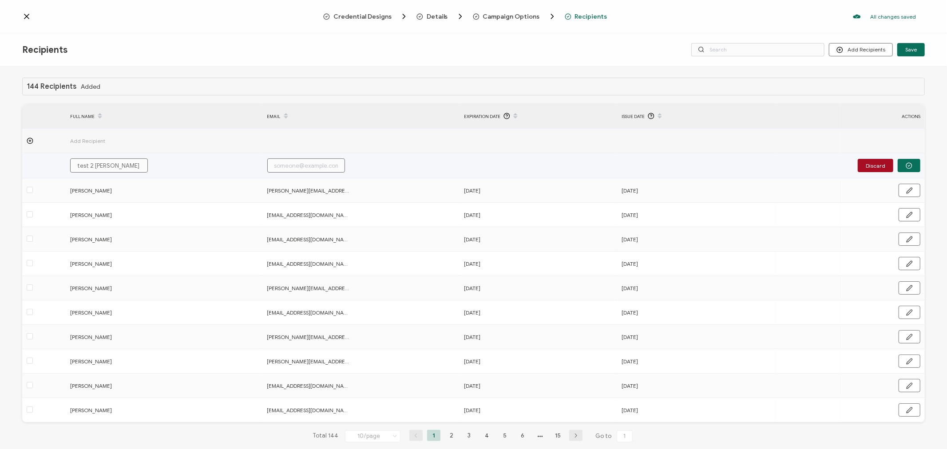
type input "test 2 [PERSON_NAME]"
type input "i"
type input "in"
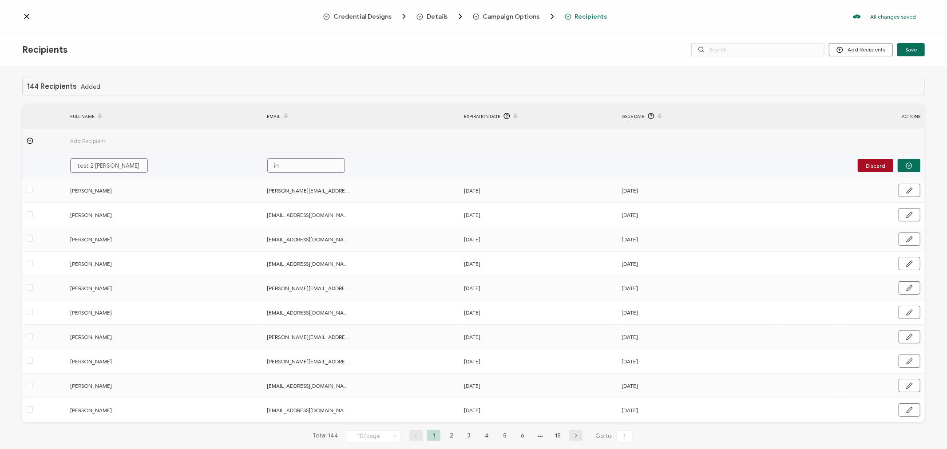
type input "inf"
type input "info"
type input "info@"
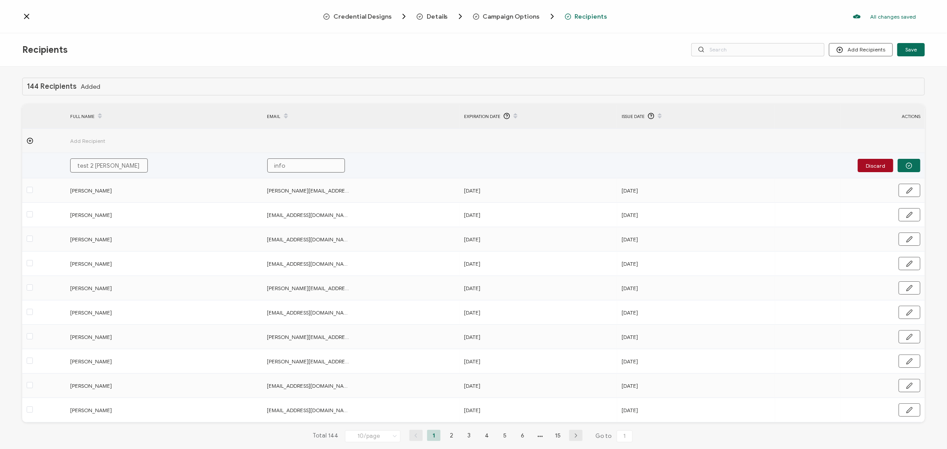
type input "info@"
type input "info"
type input "inf"
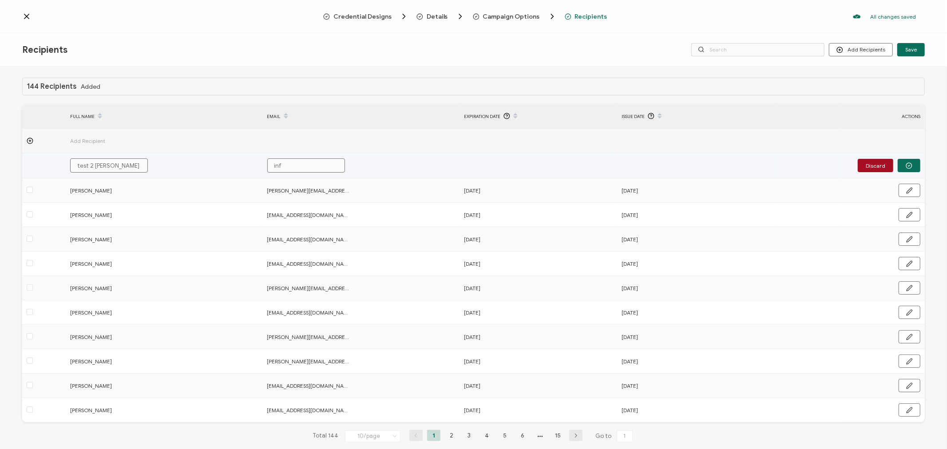
type input "in"
type input "i"
type input "a"
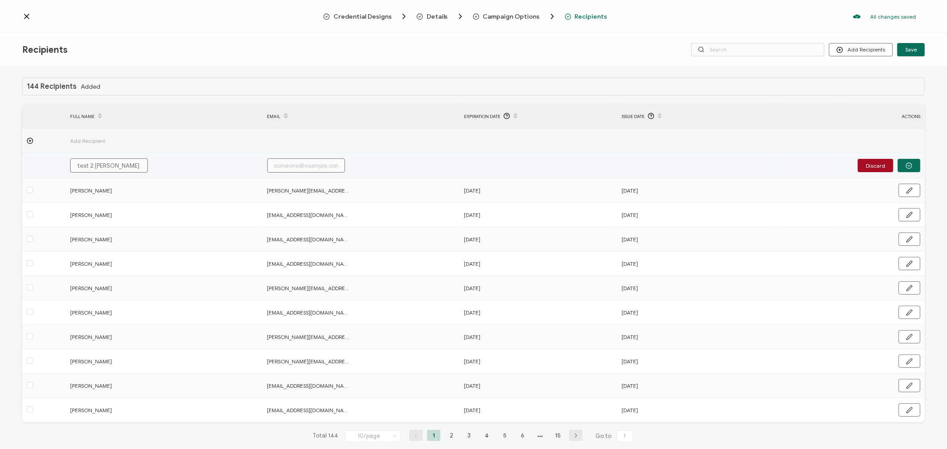
type input "a"
type input "ad"
type input "adm"
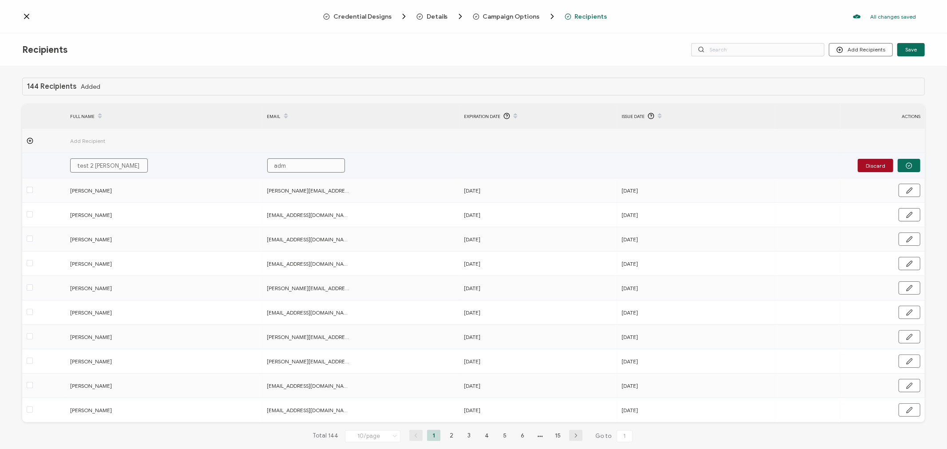
type input "admi"
type input "admin"
type input "admin@"
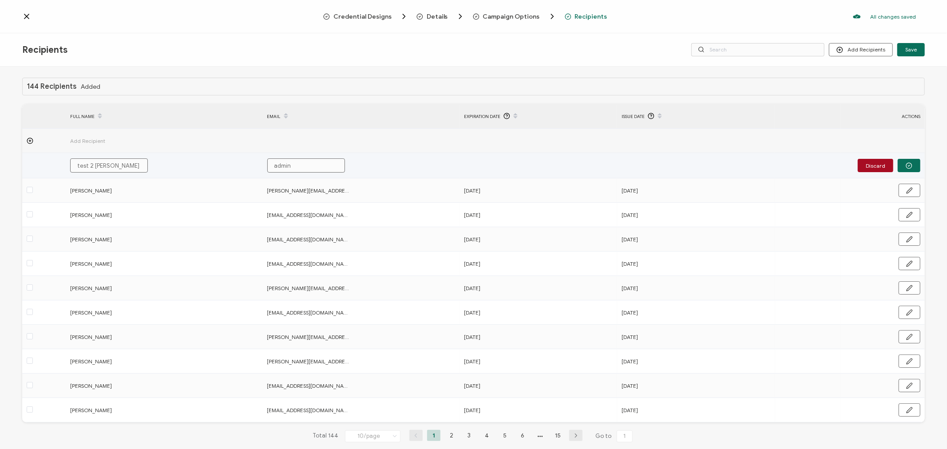
type input "admin@"
type input "admin@a"
type input "admin@as"
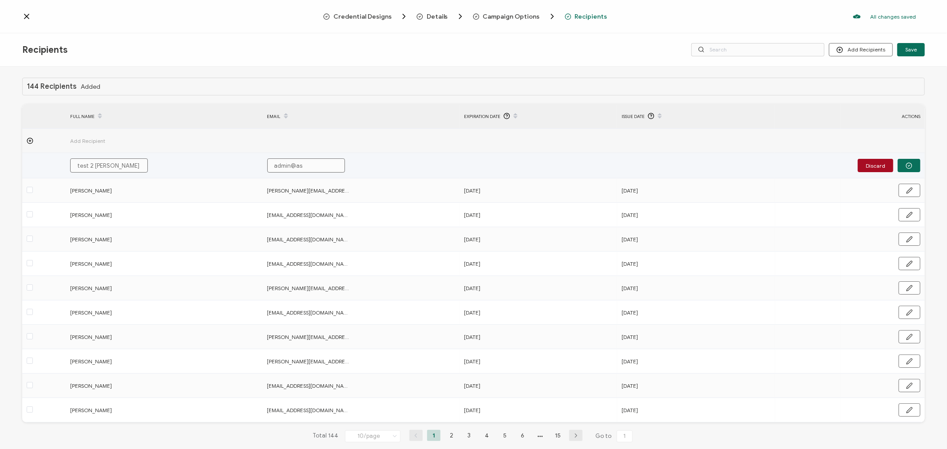
type input "admin@asp"
type input "admin@asph"
type input "admin@asphp"
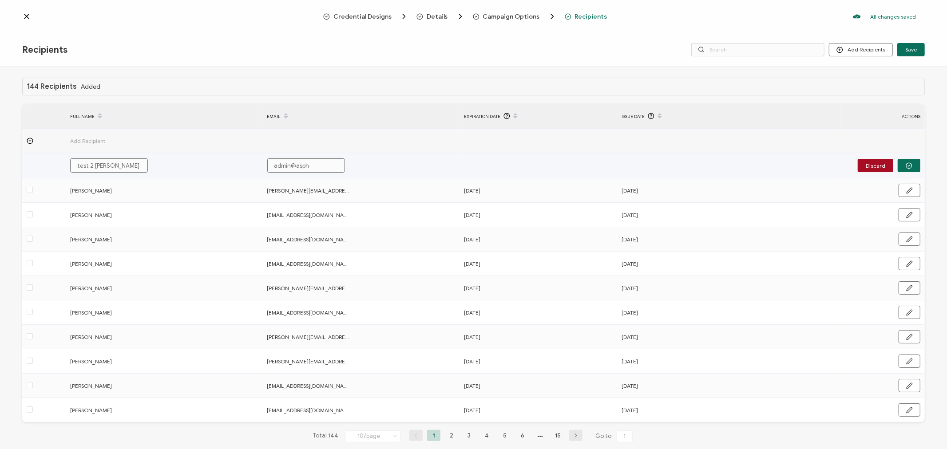
type input "admin@asphp"
type input "admin@asphp."
type input "admin@asphp.o"
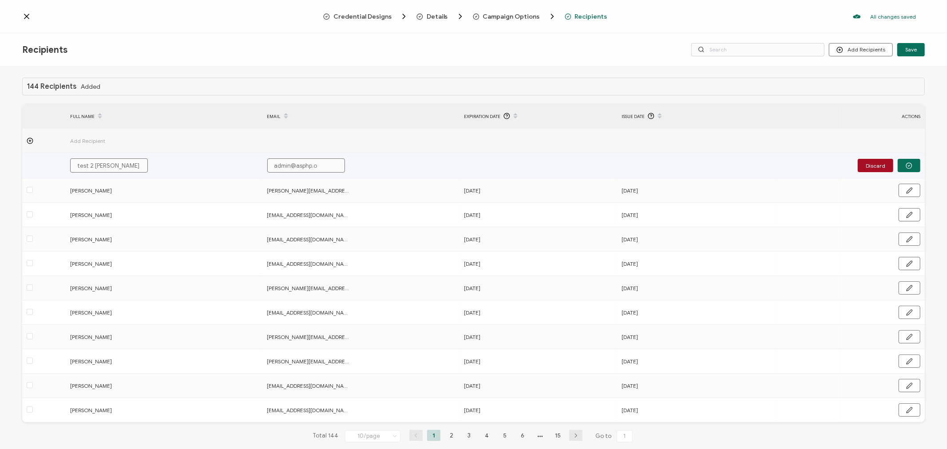
type input "[EMAIL_ADDRESS]"
type input "[EMAIL_ADDRESS][DOMAIN_NAME]"
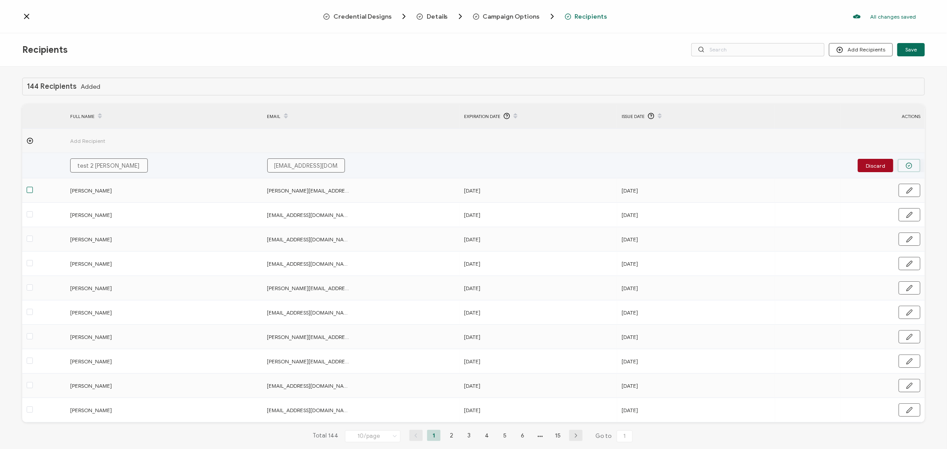
click at [912, 169] on button "button" at bounding box center [909, 165] width 23 height 13
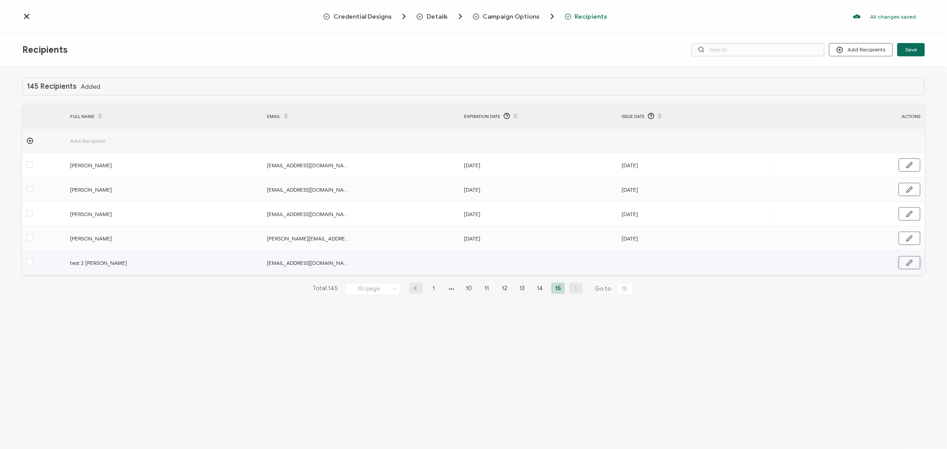
click at [907, 265] on icon "button" at bounding box center [909, 262] width 6 height 5
click at [504, 265] on input "text" at bounding box center [503, 263] width 78 height 14
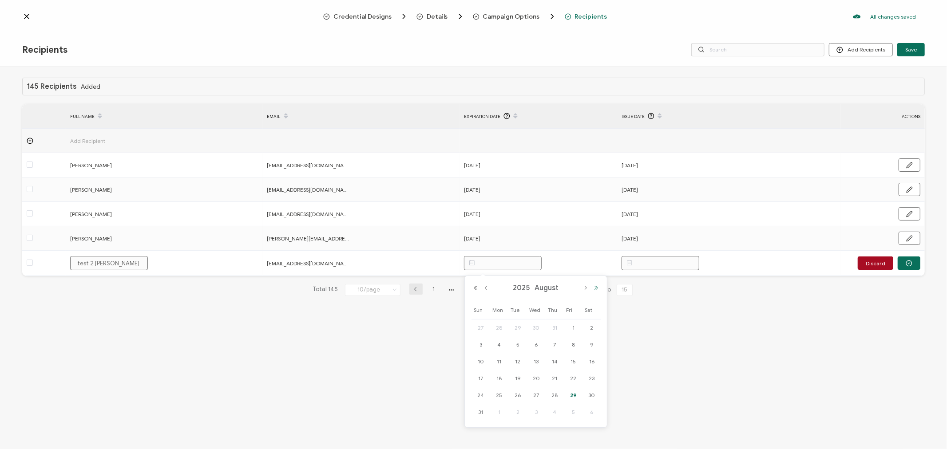
click at [597, 289] on button "Next Year" at bounding box center [596, 288] width 11 height 6
click at [496, 410] on span "31" at bounding box center [499, 412] width 11 height 11
type input "[DATE]"
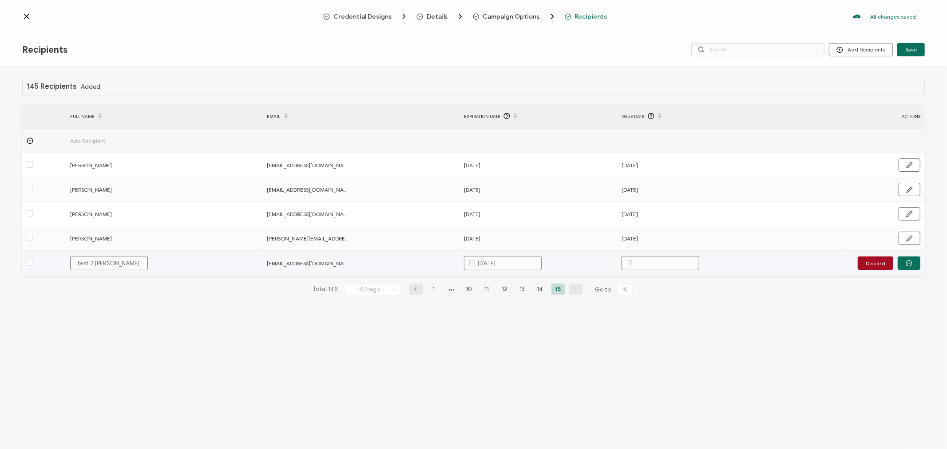
click at [670, 258] on input "text" at bounding box center [660, 263] width 78 height 14
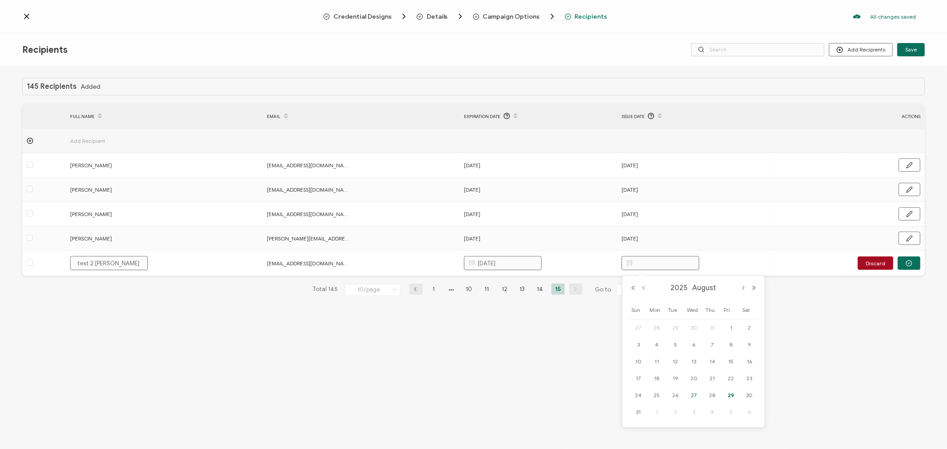
click at [695, 396] on span "27" at bounding box center [693, 395] width 11 height 11
type input "[DATE]"
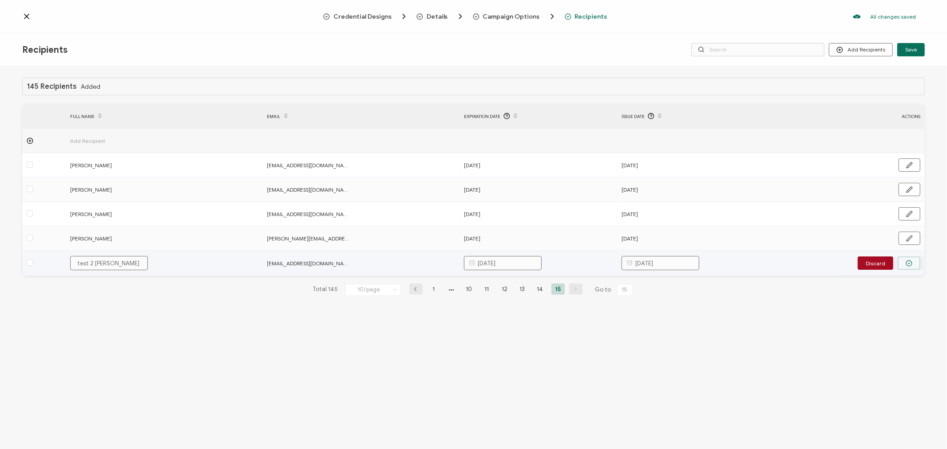
click at [915, 264] on button "button" at bounding box center [909, 263] width 23 height 13
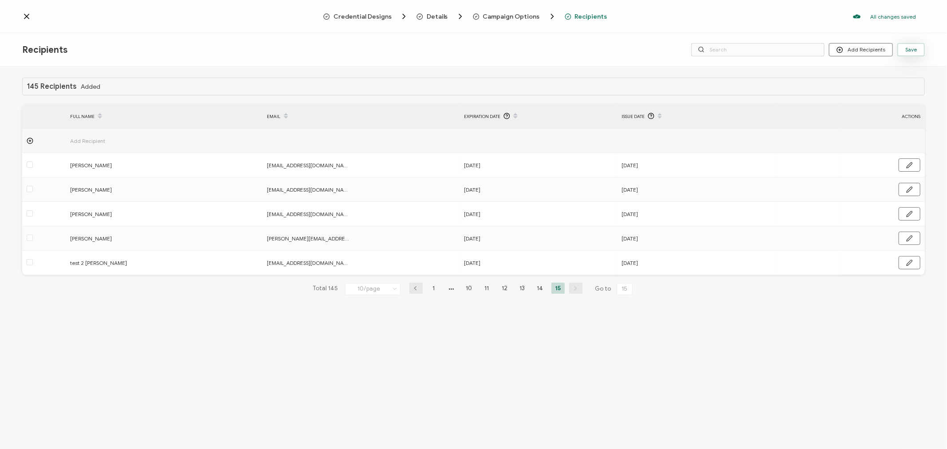
click at [907, 49] on span "Save" at bounding box center [911, 49] width 12 height 5
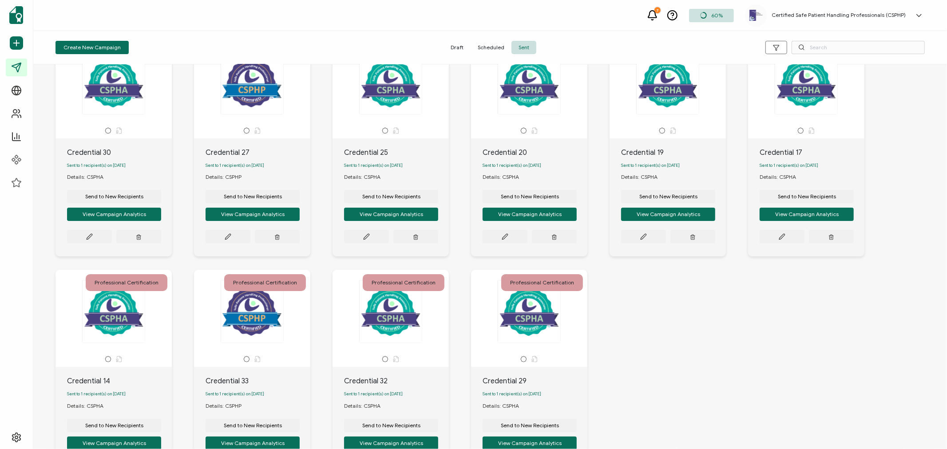
scroll to position [141, 0]
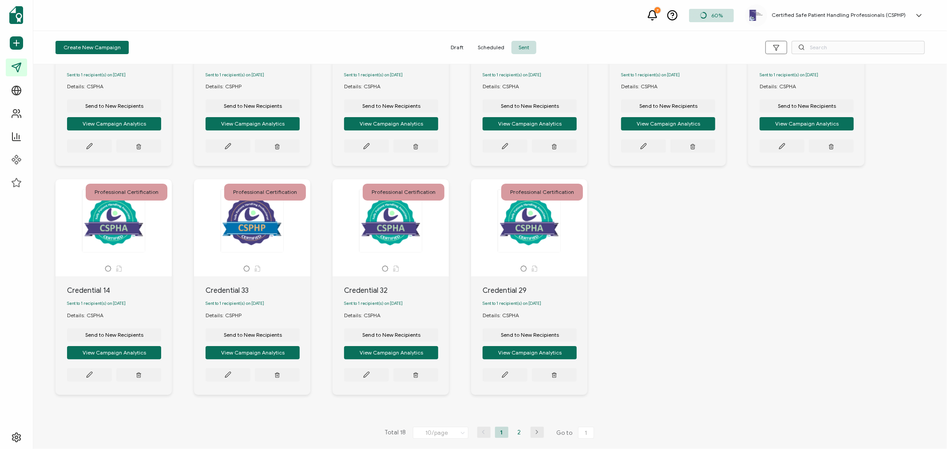
click at [516, 431] on li "2" at bounding box center [519, 432] width 13 height 11
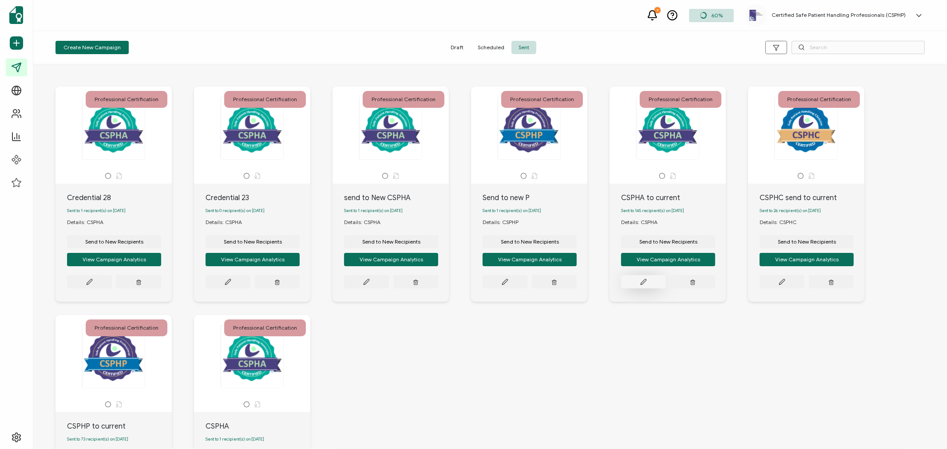
click at [112, 286] on button at bounding box center [89, 281] width 45 height 13
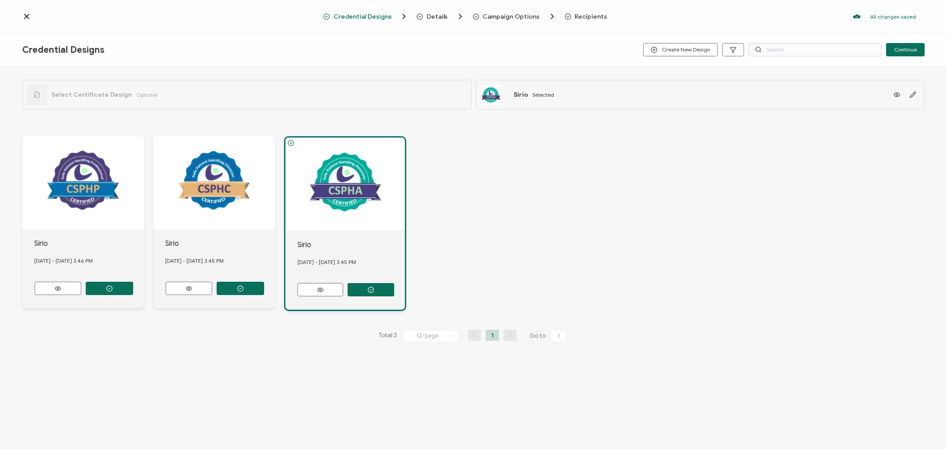
click at [580, 17] on span "Recipients" at bounding box center [591, 16] width 32 height 7
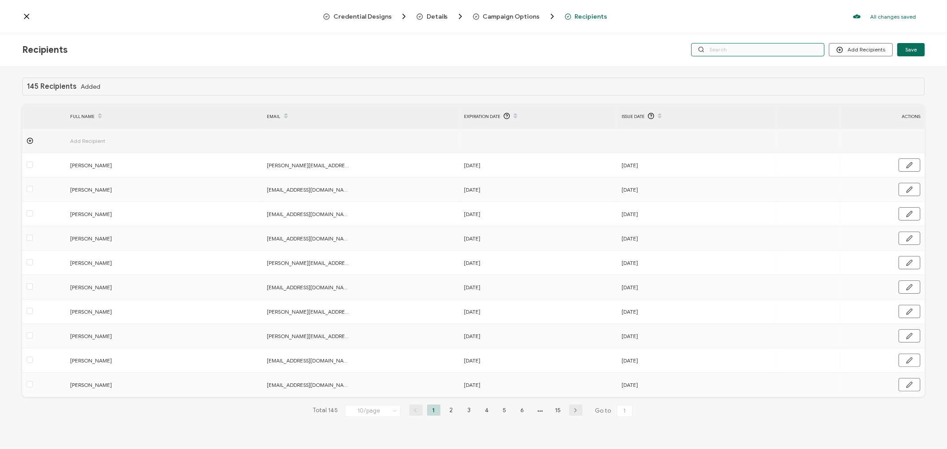
click at [737, 47] on input "text" at bounding box center [757, 49] width 133 height 13
type input "tes"
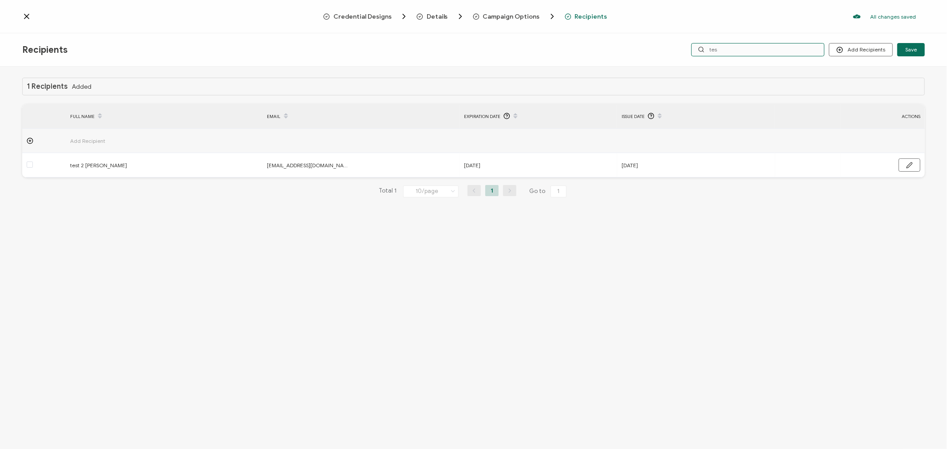
click at [731, 47] on input "tes" at bounding box center [757, 49] width 133 height 13
type input "test"
click at [24, 14] on icon at bounding box center [26, 16] width 9 height 9
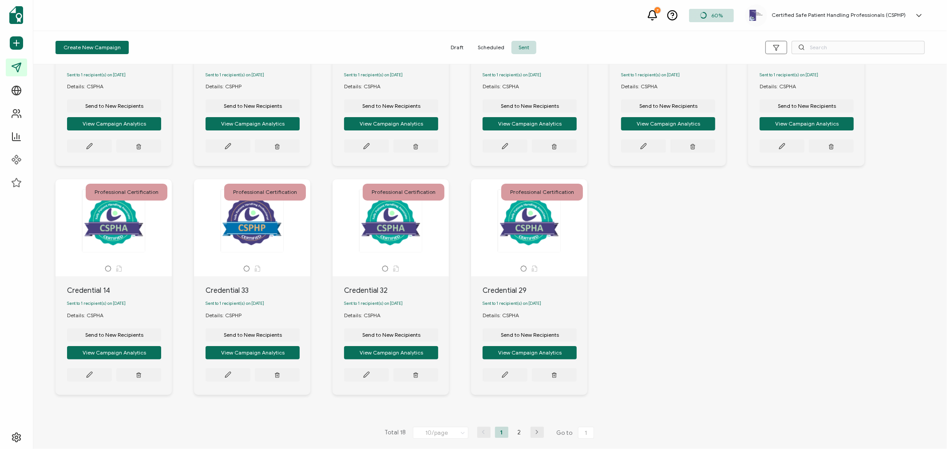
scroll to position [141, 0]
click at [518, 433] on li "2" at bounding box center [519, 432] width 13 height 11
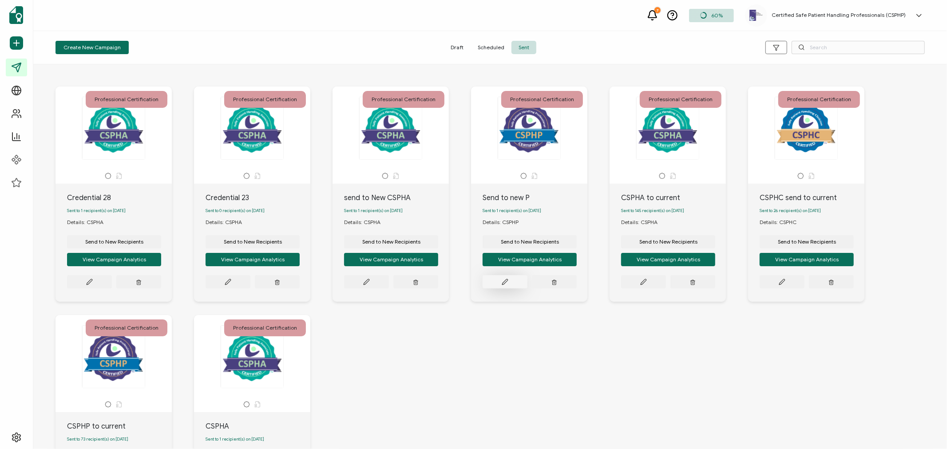
click at [92, 282] on icon at bounding box center [89, 281] width 5 height 5
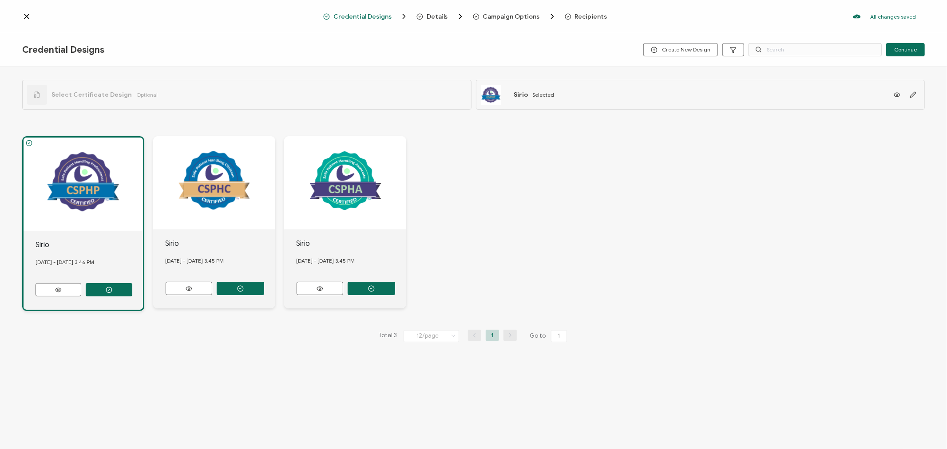
click at [582, 18] on span "Recipients" at bounding box center [591, 16] width 32 height 7
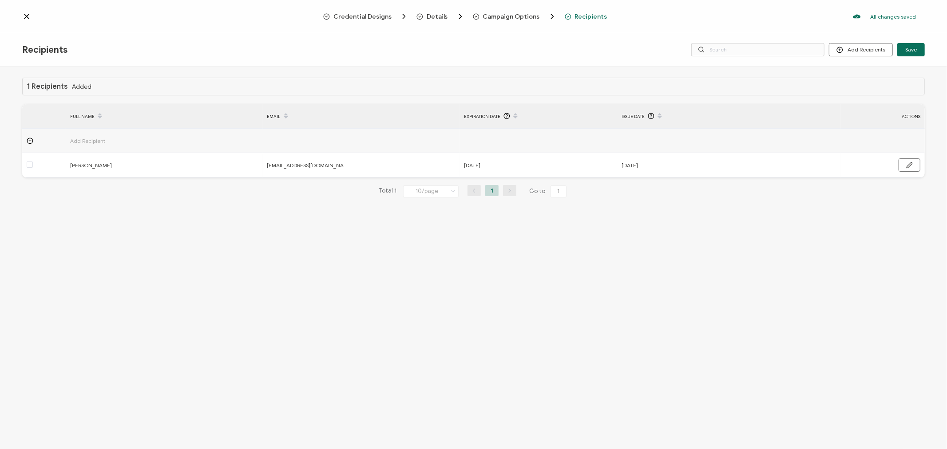
click at [23, 13] on icon at bounding box center [26, 16] width 9 height 9
